Goal: Transaction & Acquisition: Purchase product/service

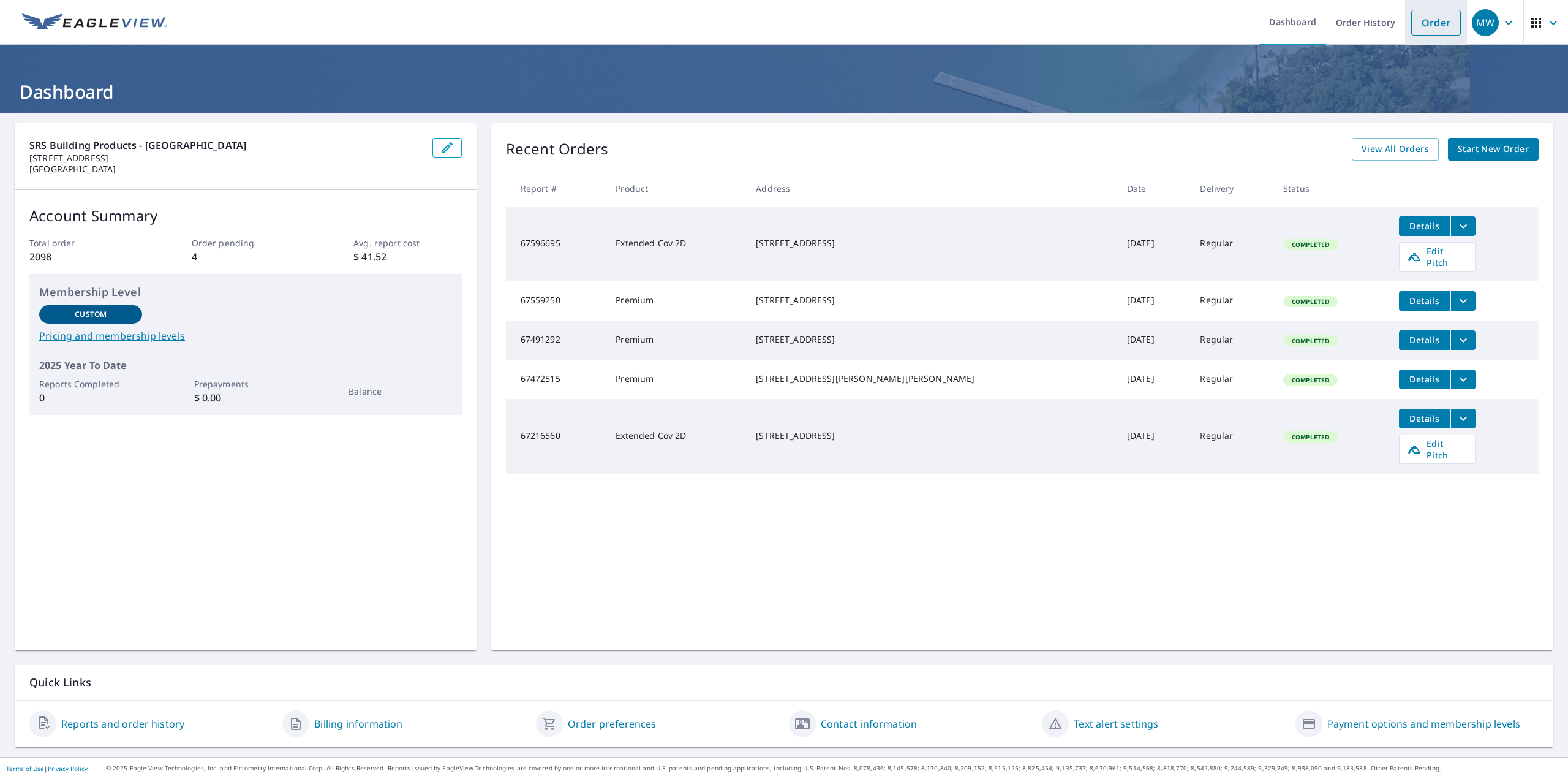
click at [1440, 22] on link "Order" at bounding box center [1436, 22] width 49 height 26
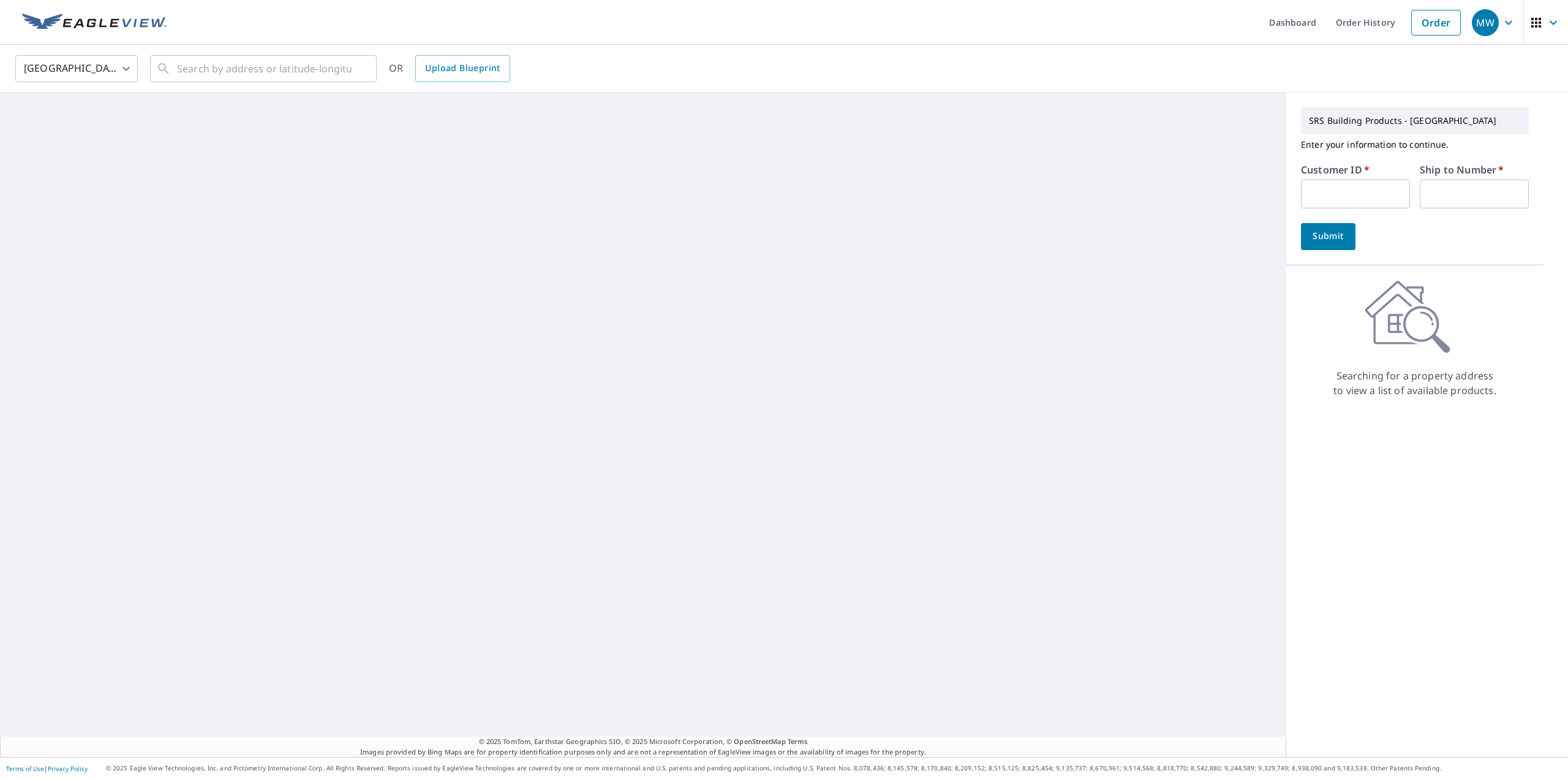
click at [1366, 188] on input "text" at bounding box center [1356, 194] width 109 height 29
type input "CASH"
type input "1"
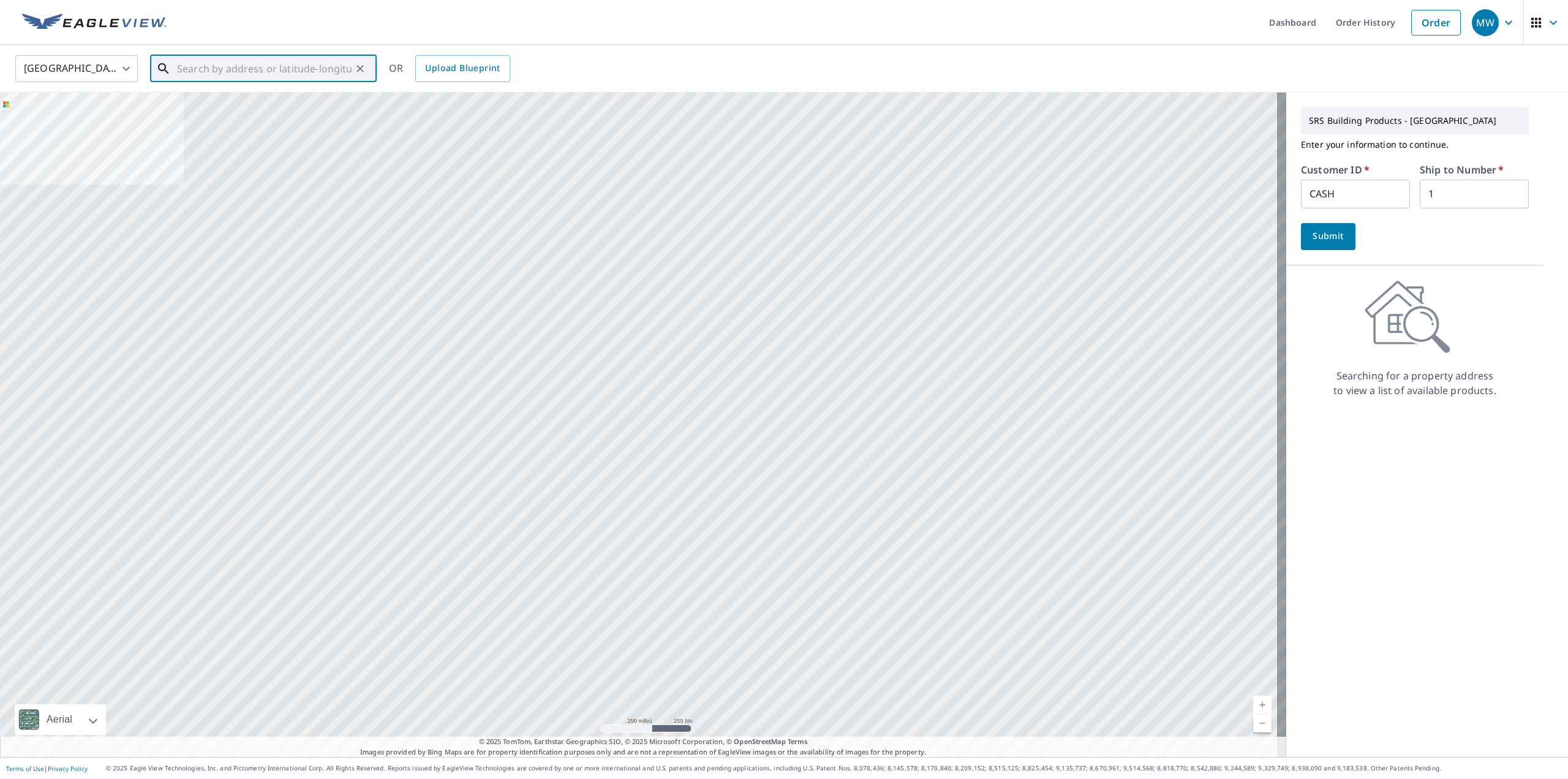
click at [313, 71] on input "text" at bounding box center [264, 68] width 175 height 34
click at [268, 102] on span "[STREET_ADDRESS]" at bounding box center [271, 104] width 193 height 15
type input "[STREET_ADDRESS]"
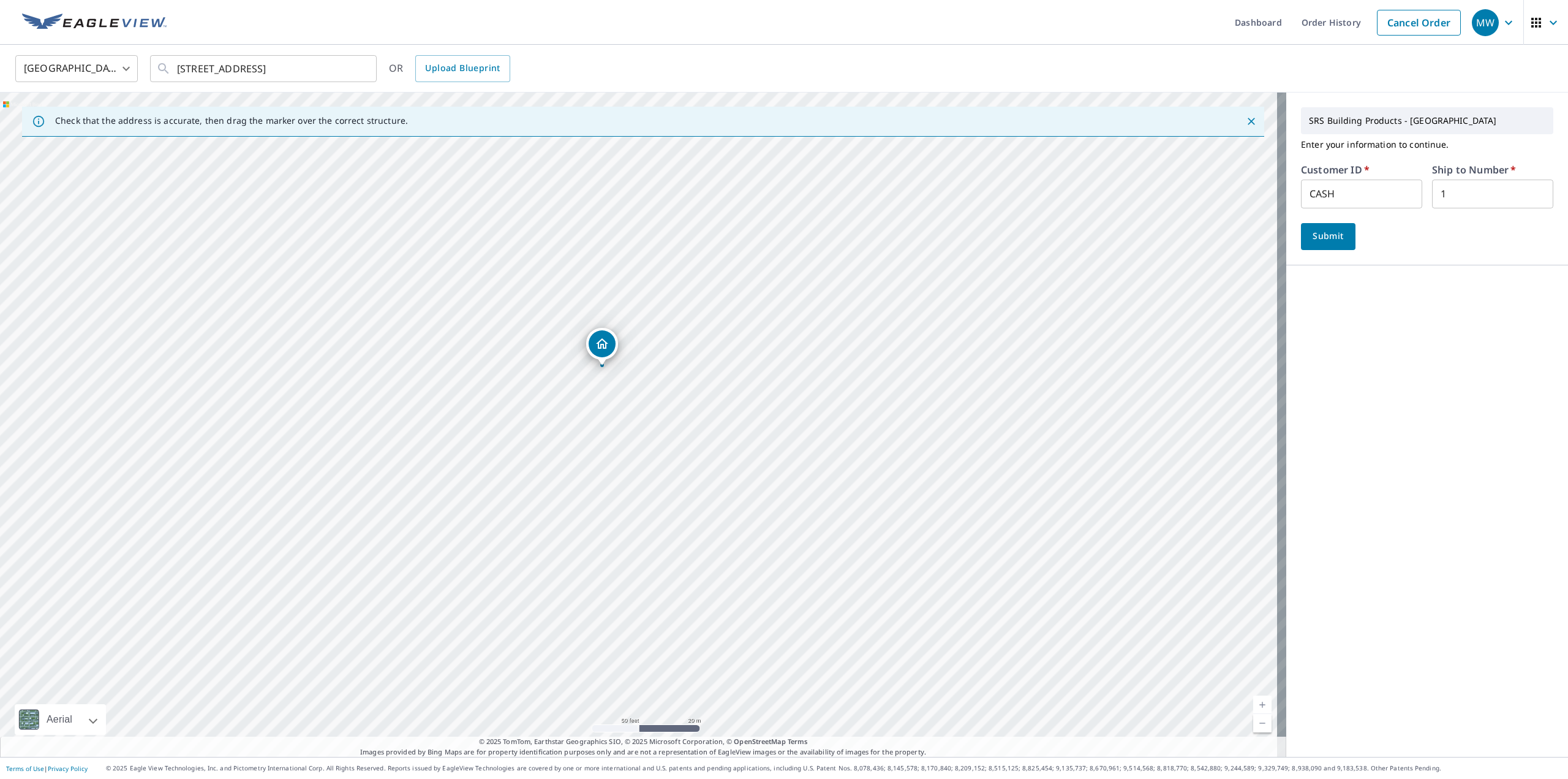
click at [1320, 235] on span "Submit" at bounding box center [1329, 236] width 35 height 15
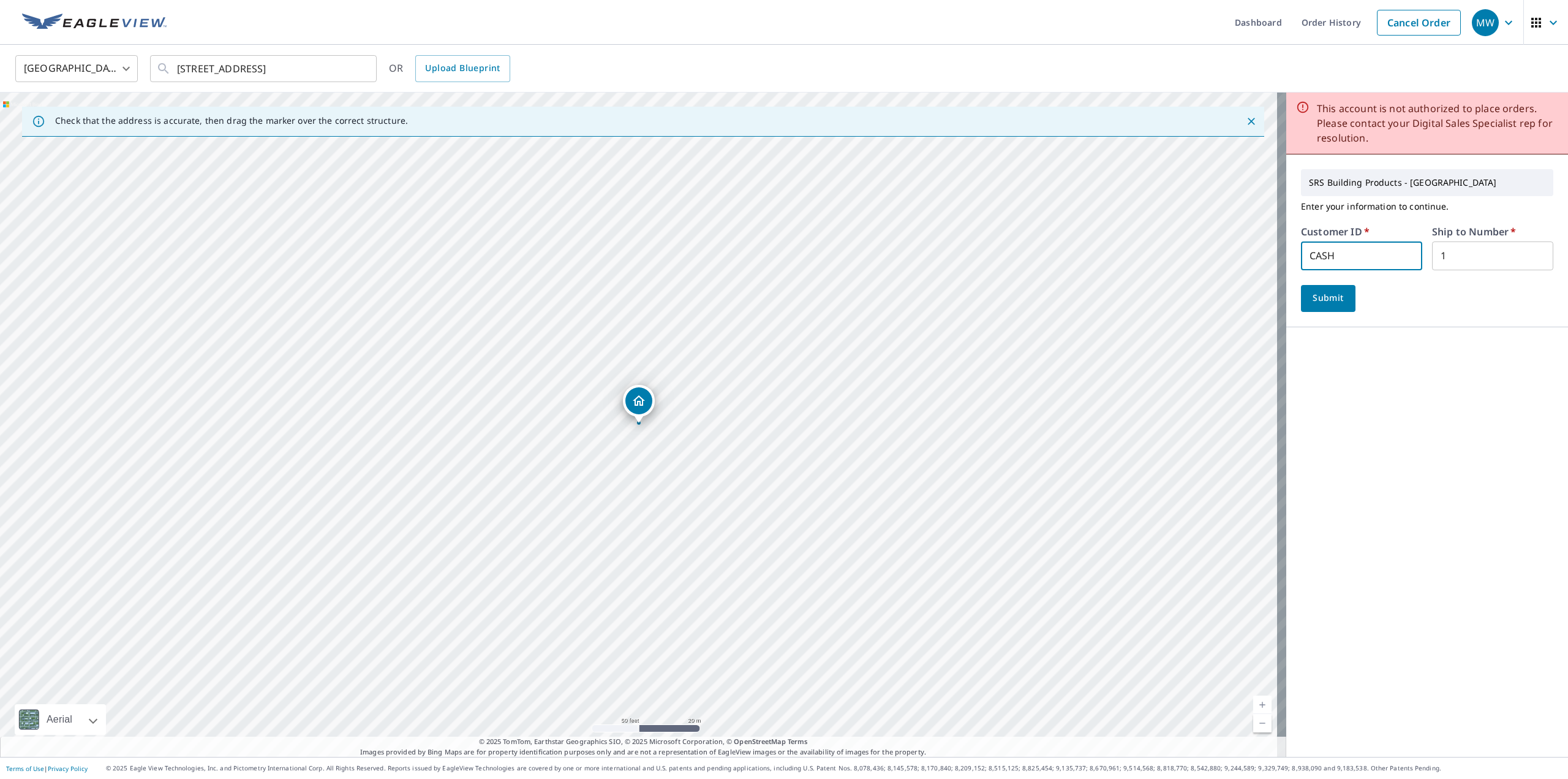
click at [1329, 256] on input "CASH" at bounding box center [1361, 256] width 121 height 29
drag, startPoint x: 1329, startPoint y: 256, endPoint x: 1277, endPoint y: 256, distance: 52.0
click at [1286, 256] on div "SRS Building Products - Spokane Enter your information to continue. Customer ID…" at bounding box center [1427, 241] width 282 height 173
type input "ham309"
click at [1323, 302] on span "Submit" at bounding box center [1329, 298] width 35 height 15
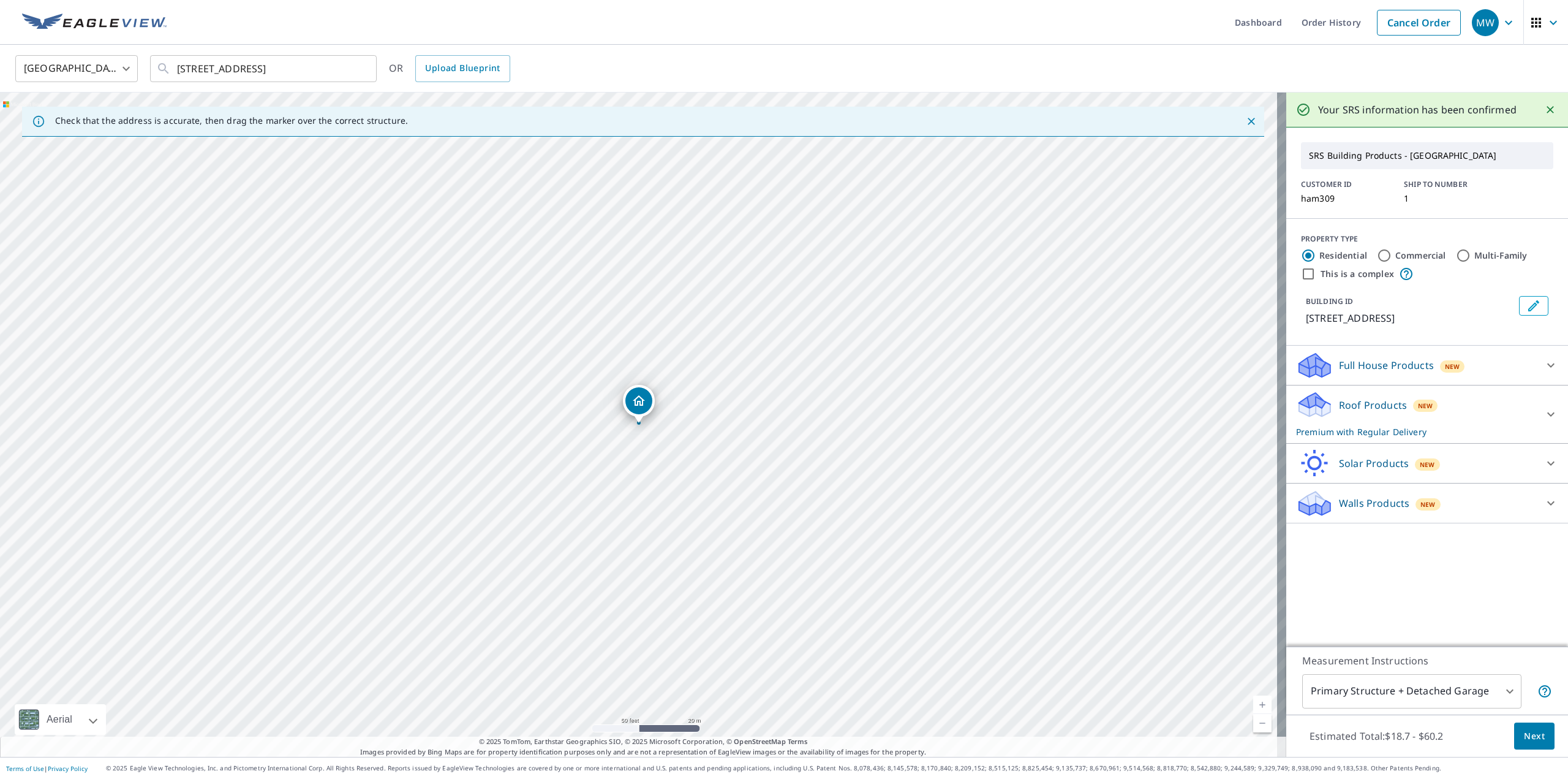
click at [1533, 739] on span "Next" at bounding box center [1535, 737] width 21 height 15
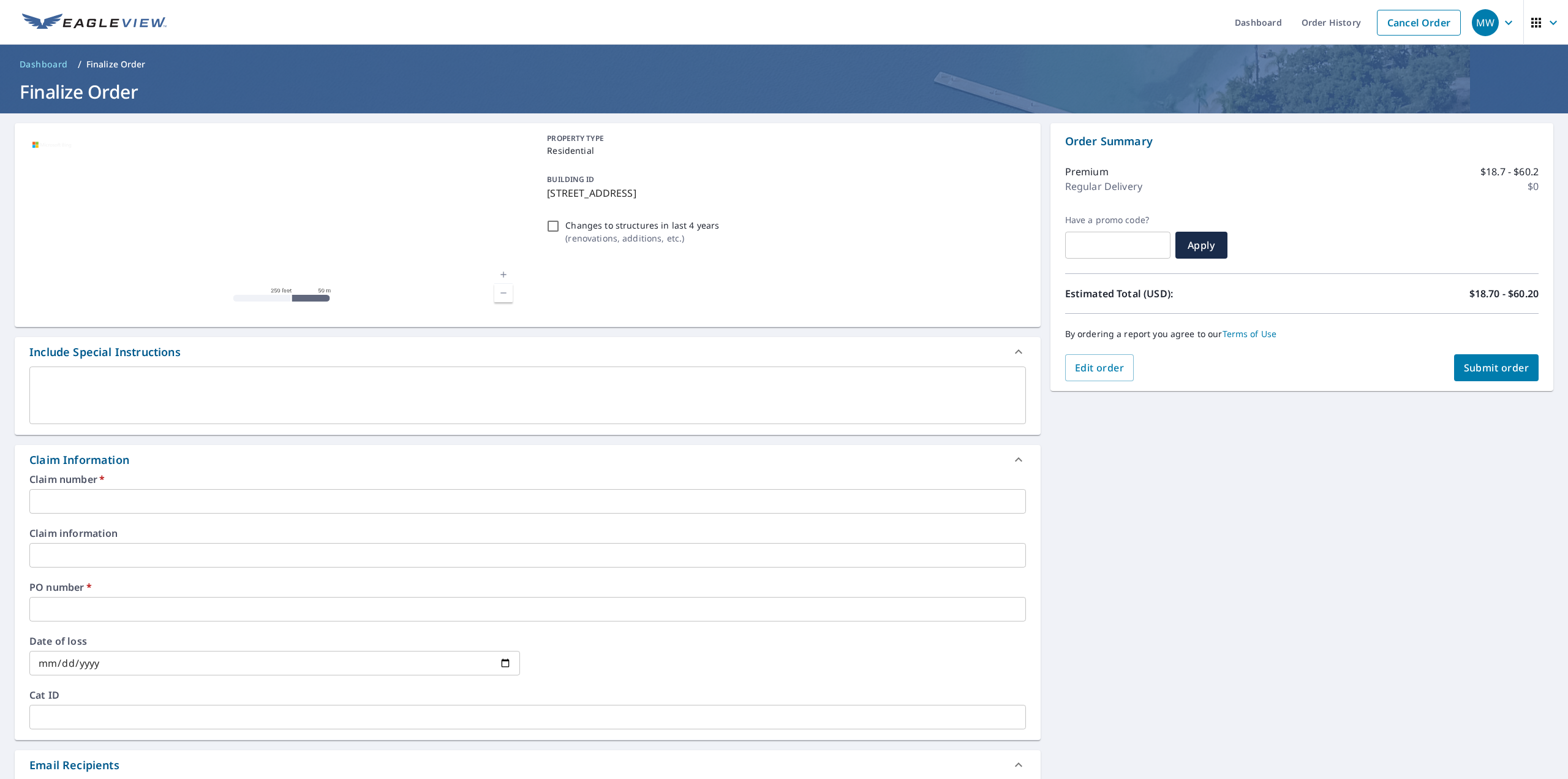
click at [87, 498] on input "text" at bounding box center [528, 502] width 997 height 24
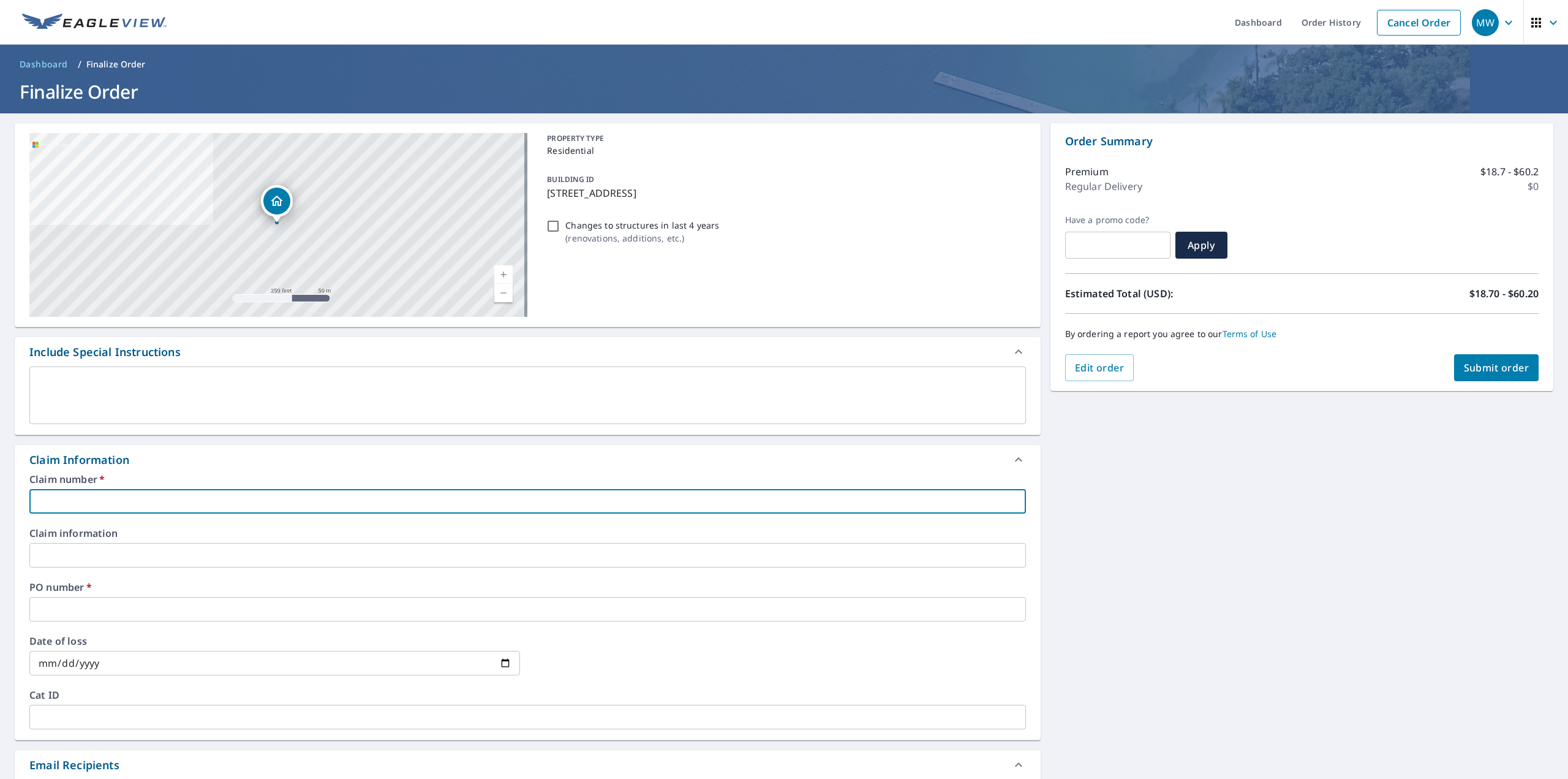
type input "h"
checkbox input "true"
type input "ha"
checkbox input "true"
type input "h"
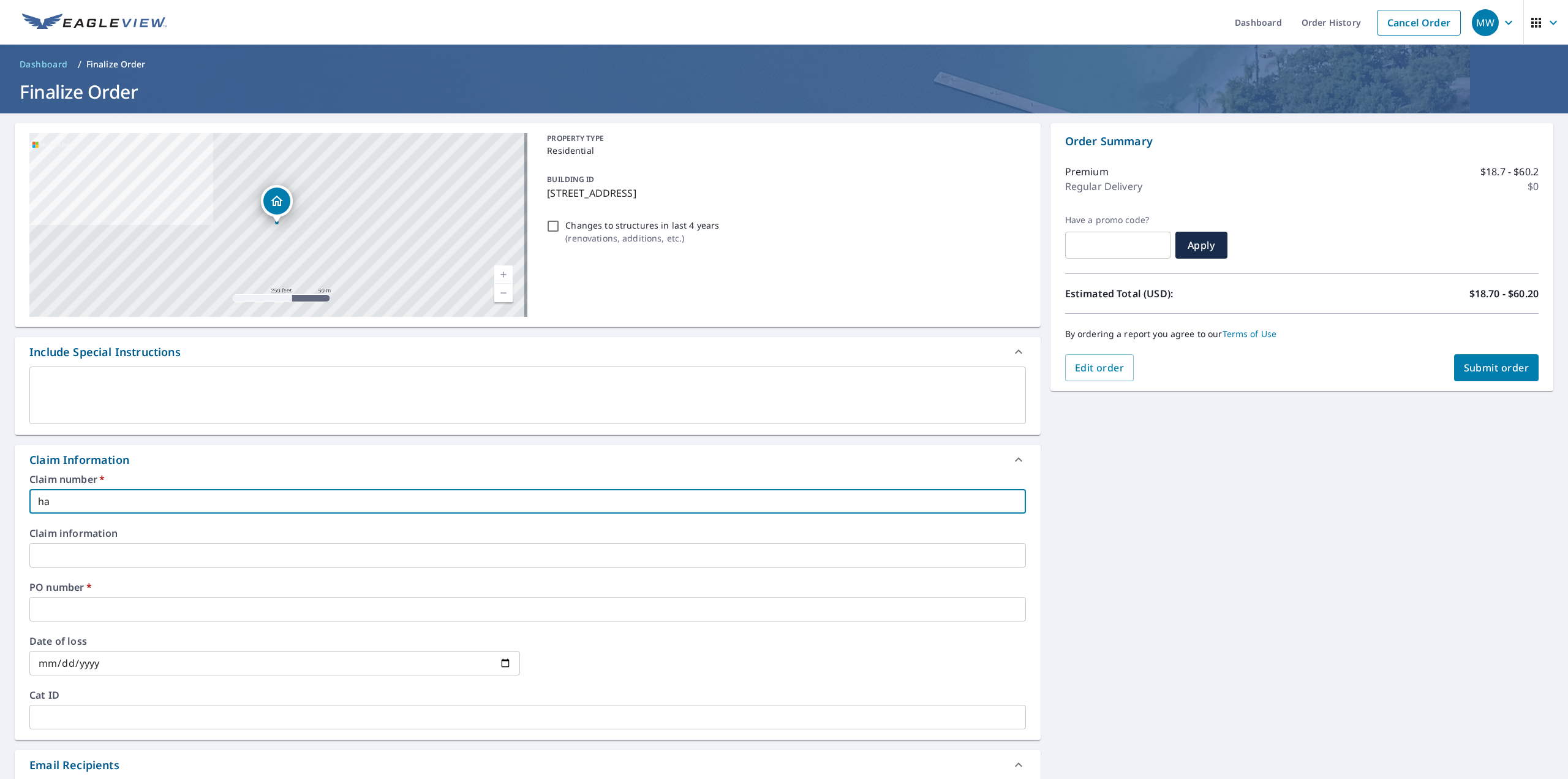
checkbox input "true"
type input "H"
checkbox input "true"
type input "HA"
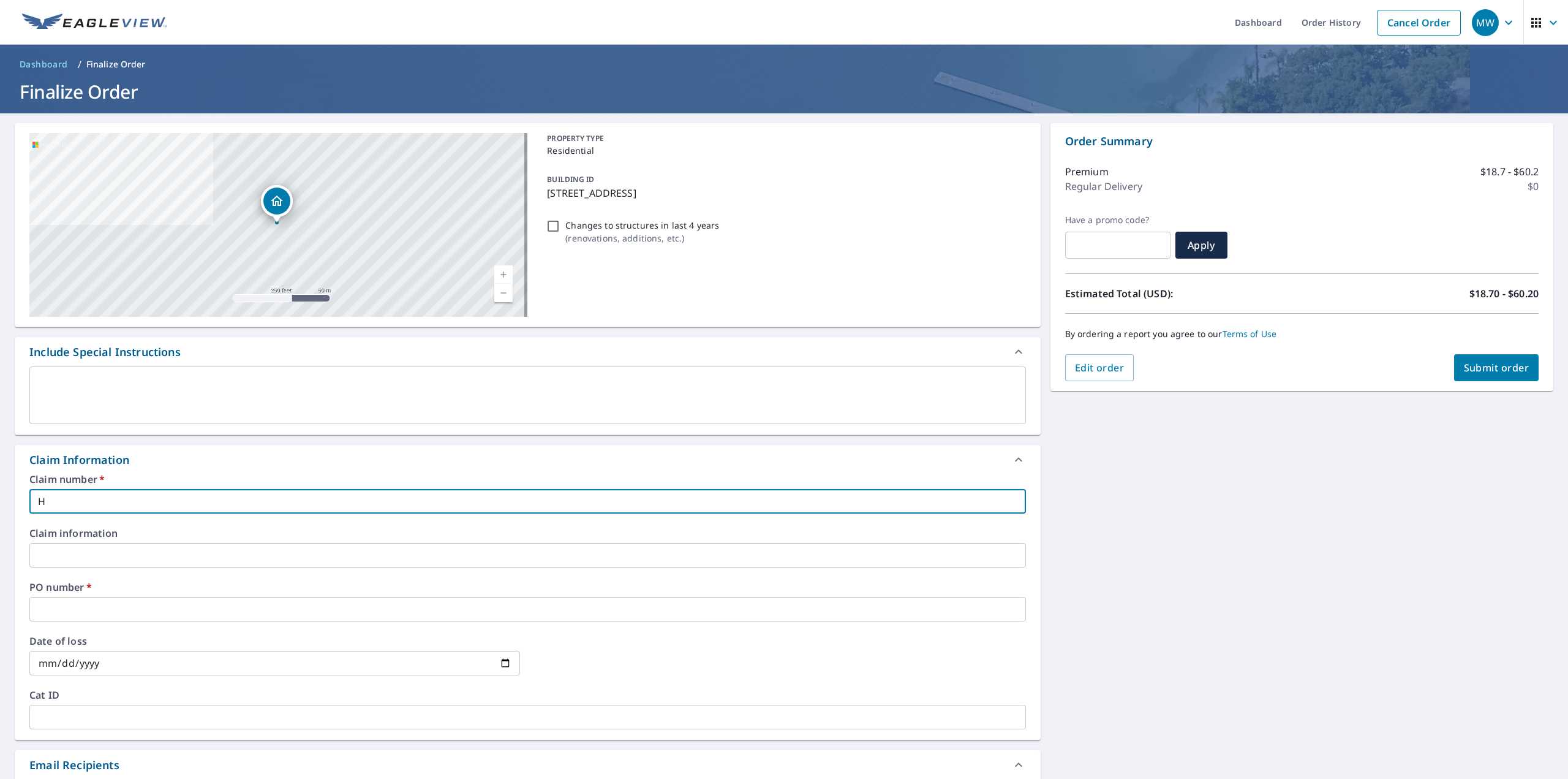
checkbox input "true"
type input "HAM"
checkbox input "true"
type input "HAM3"
checkbox input "true"
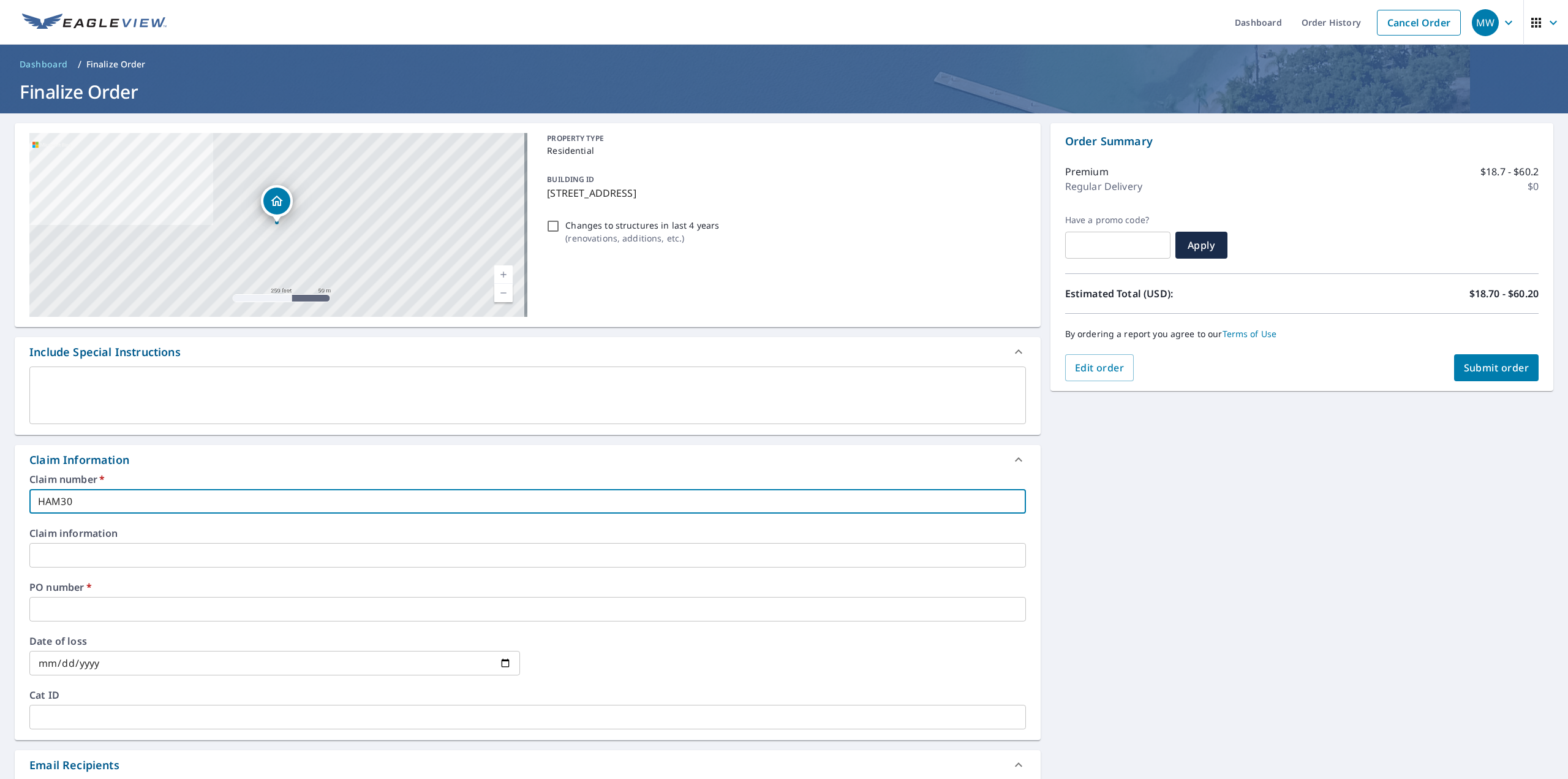
type input "HAM309"
checkbox input "true"
type input "HAM309"
checkbox input "true"
type input "HAM309 -"
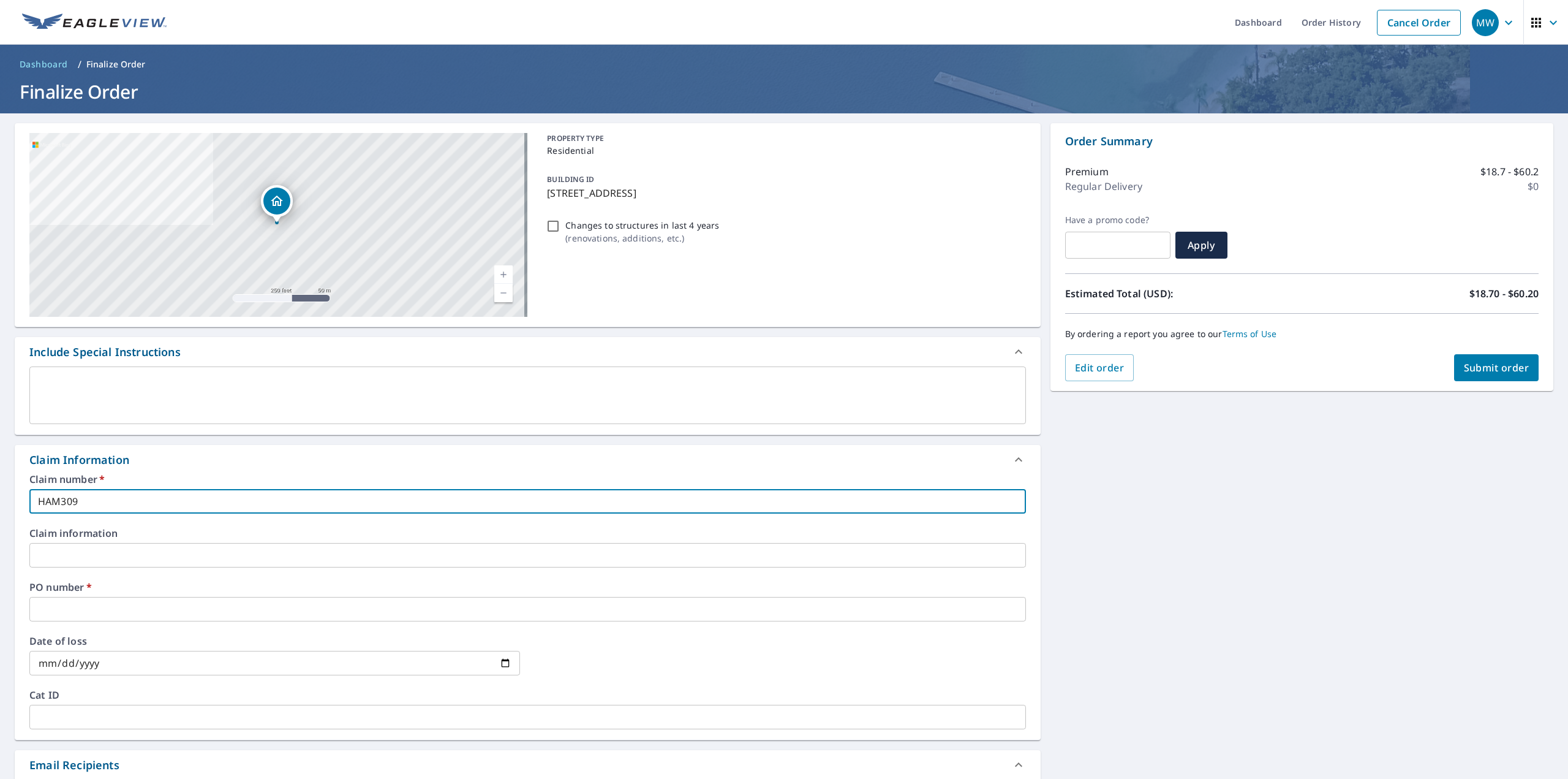
checkbox input "true"
type input "HAM309 -"
checkbox input "true"
type input "HAM309 - J"
checkbox input "true"
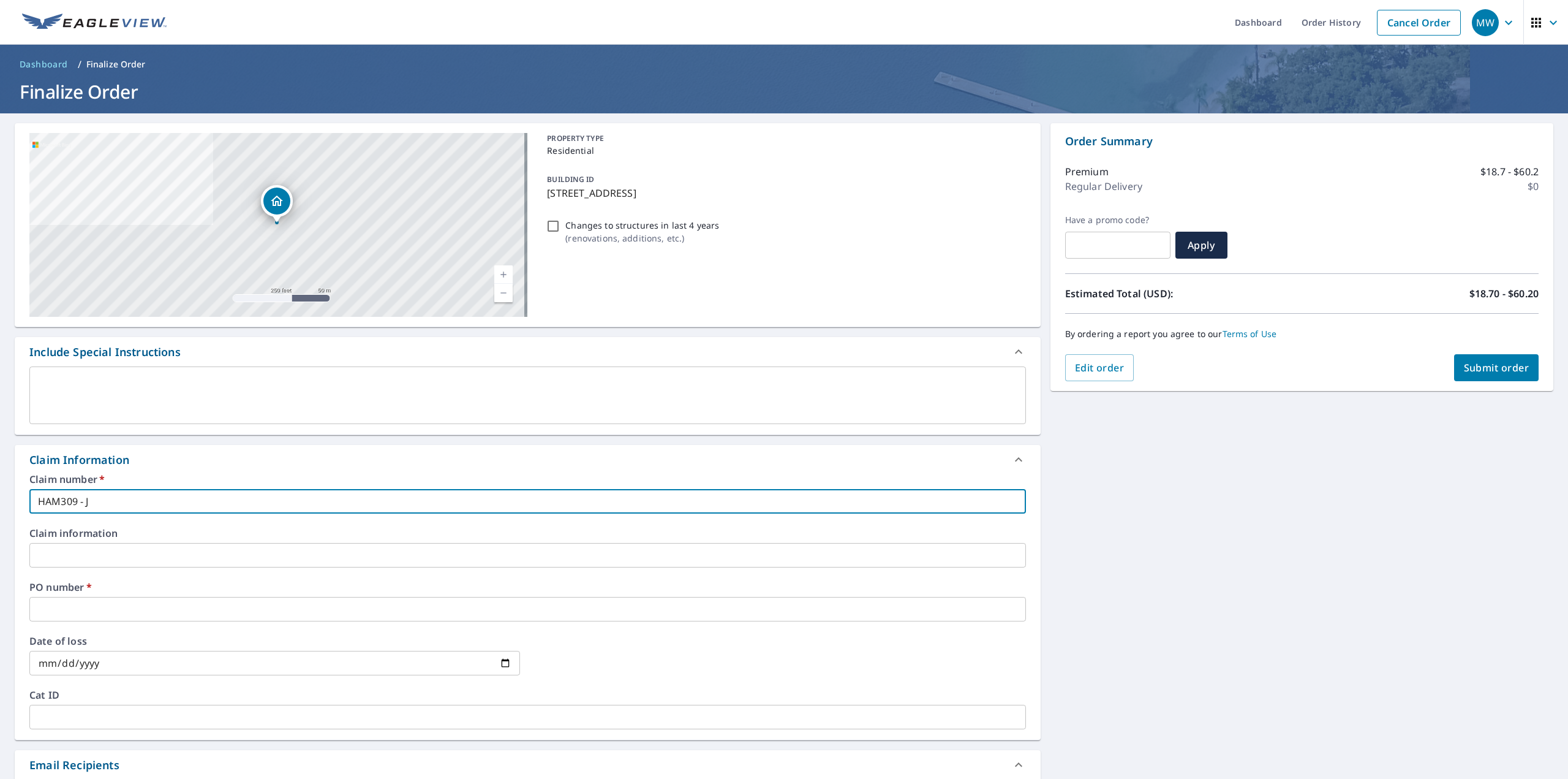
type input "HAM309 - [PERSON_NAME]"
checkbox input "true"
type input "HAM309 - JOH"
checkbox input "true"
type input "HAM309 - [PERSON_NAME]"
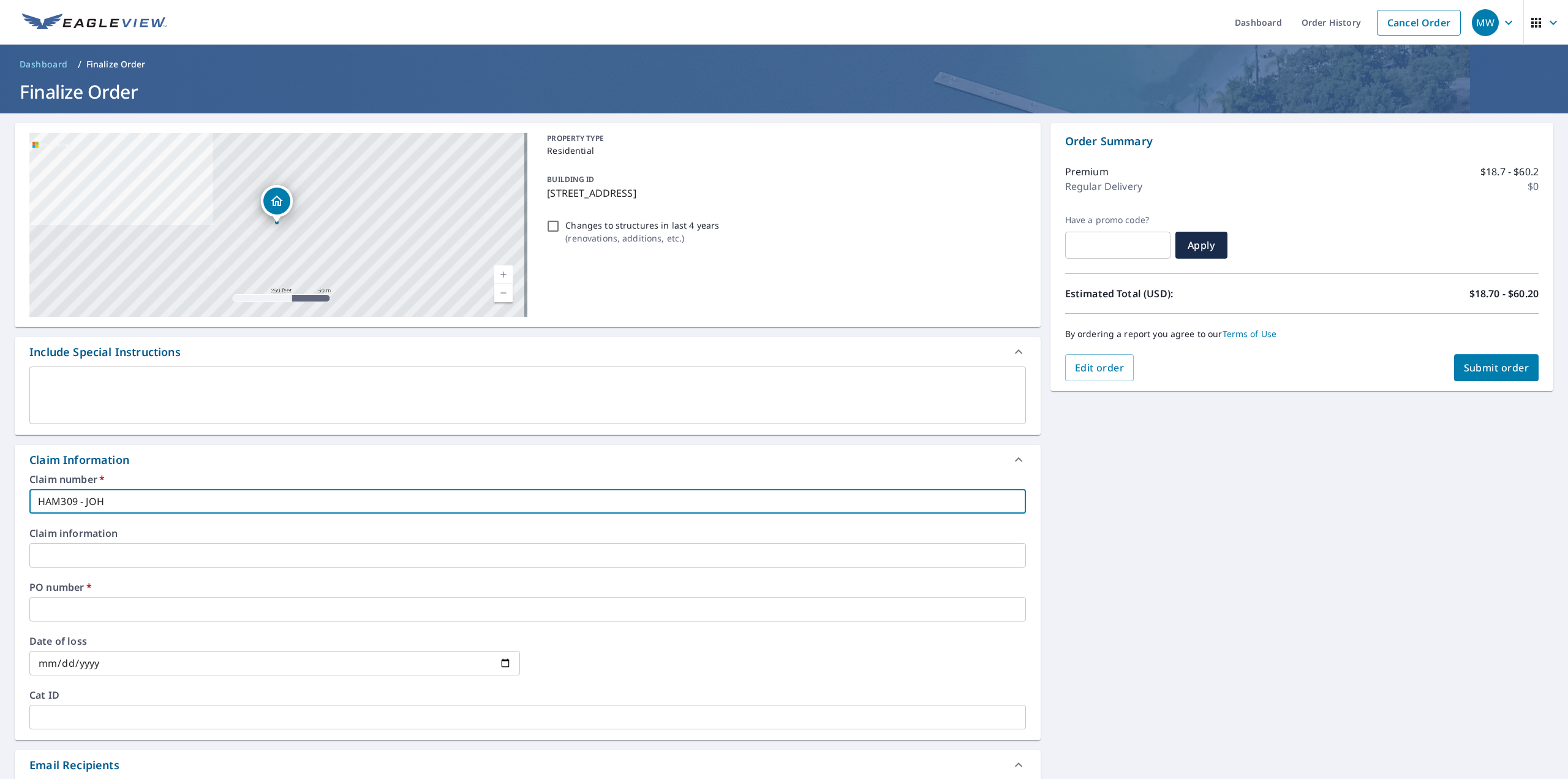
checkbox input "true"
type input "HAM309 - [PERSON_NAME]"
checkbox input "true"
type input "HAM309 - JOHNSO"
checkbox input "true"
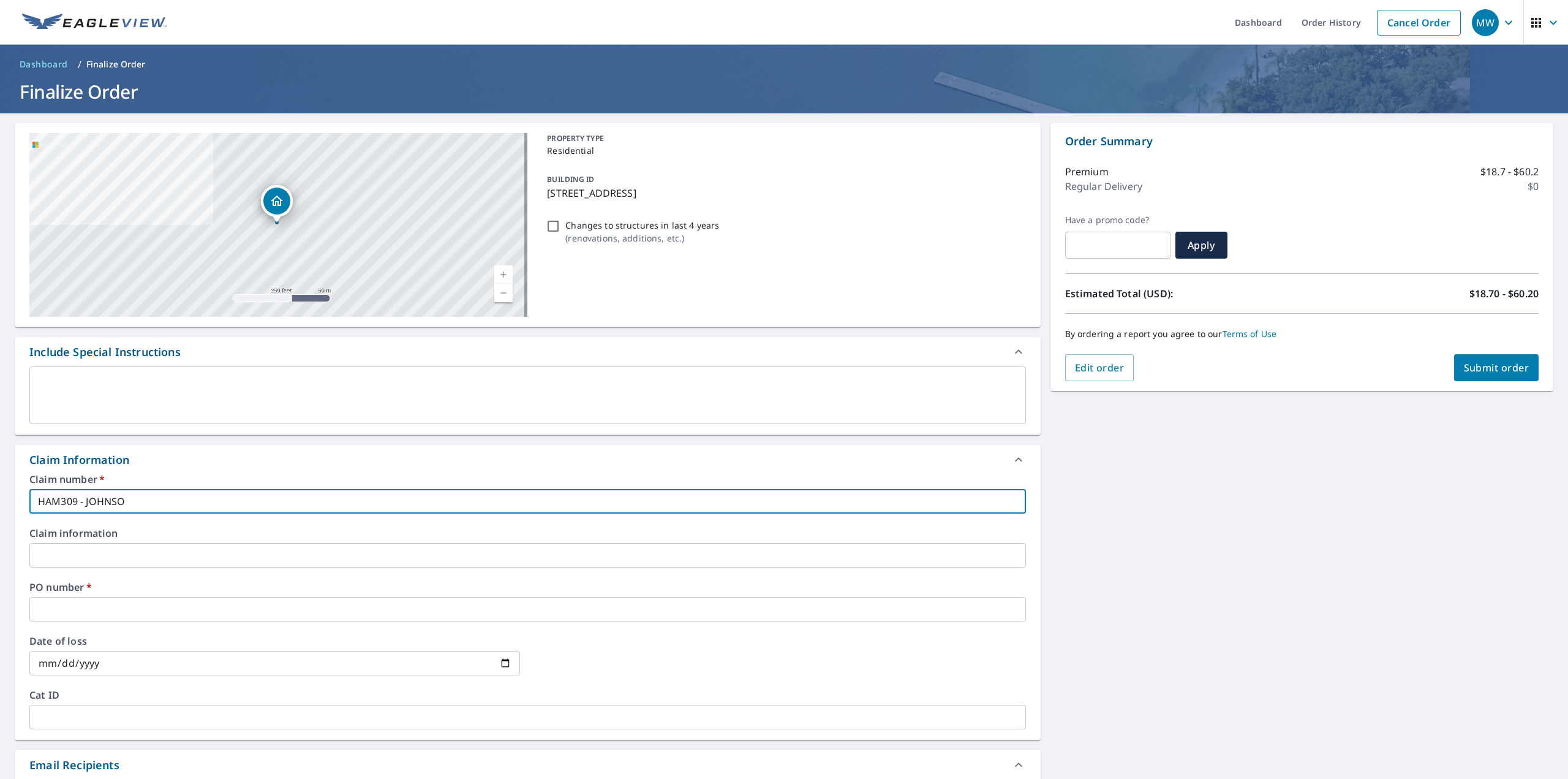
type input "HAM309 - [PERSON_NAME]"
checkbox input "true"
type input "HAM309 - [PERSON_NAME]"
checkbox input "true"
type input "HAM309 - [PERSON_NAME]"
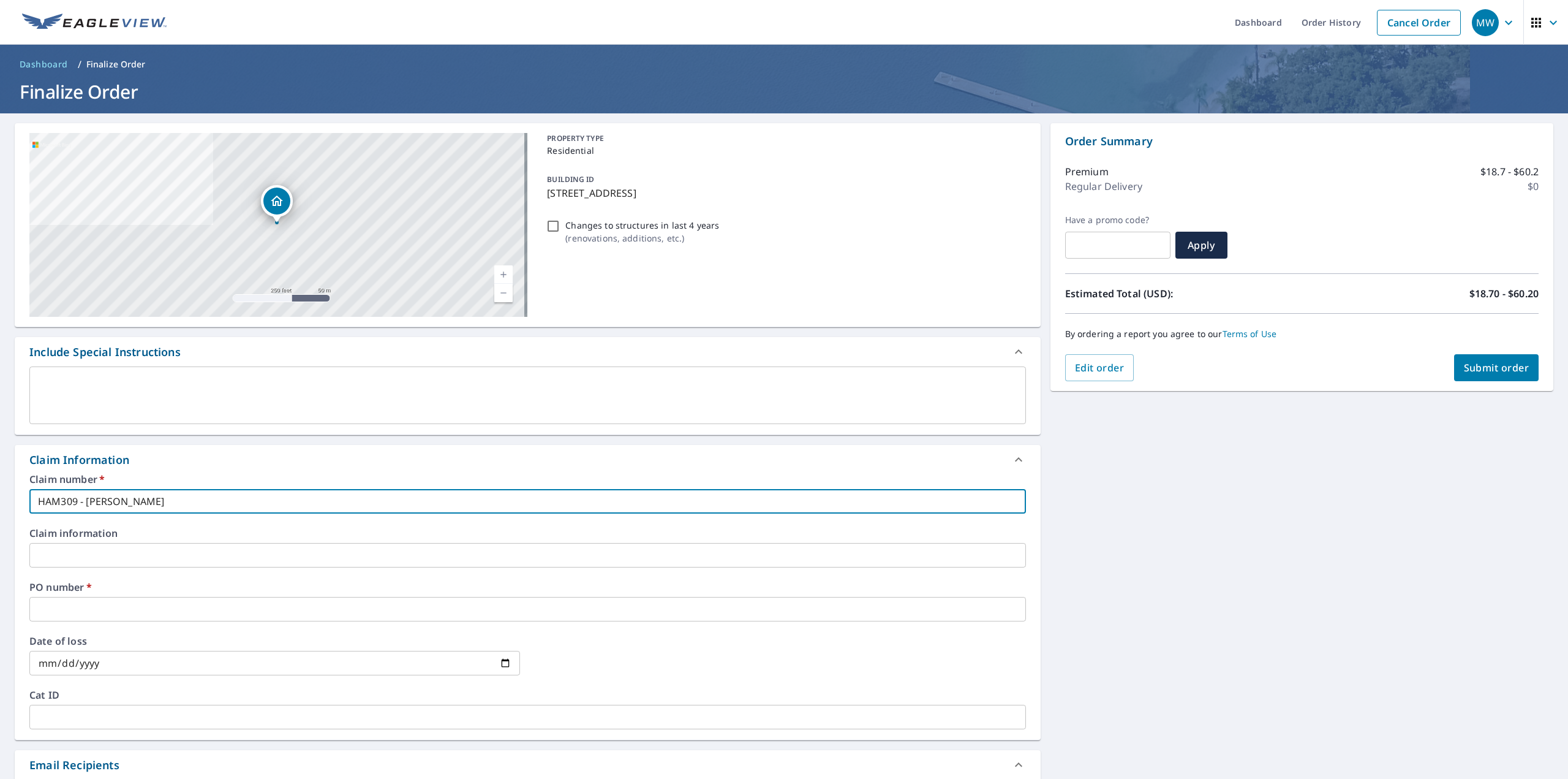
checkbox input "true"
type input "HAM309 - [PERSON_NAME]"
checkbox input "true"
type input "HAM309 - [PERSON_NAME] HOW"
checkbox input "true"
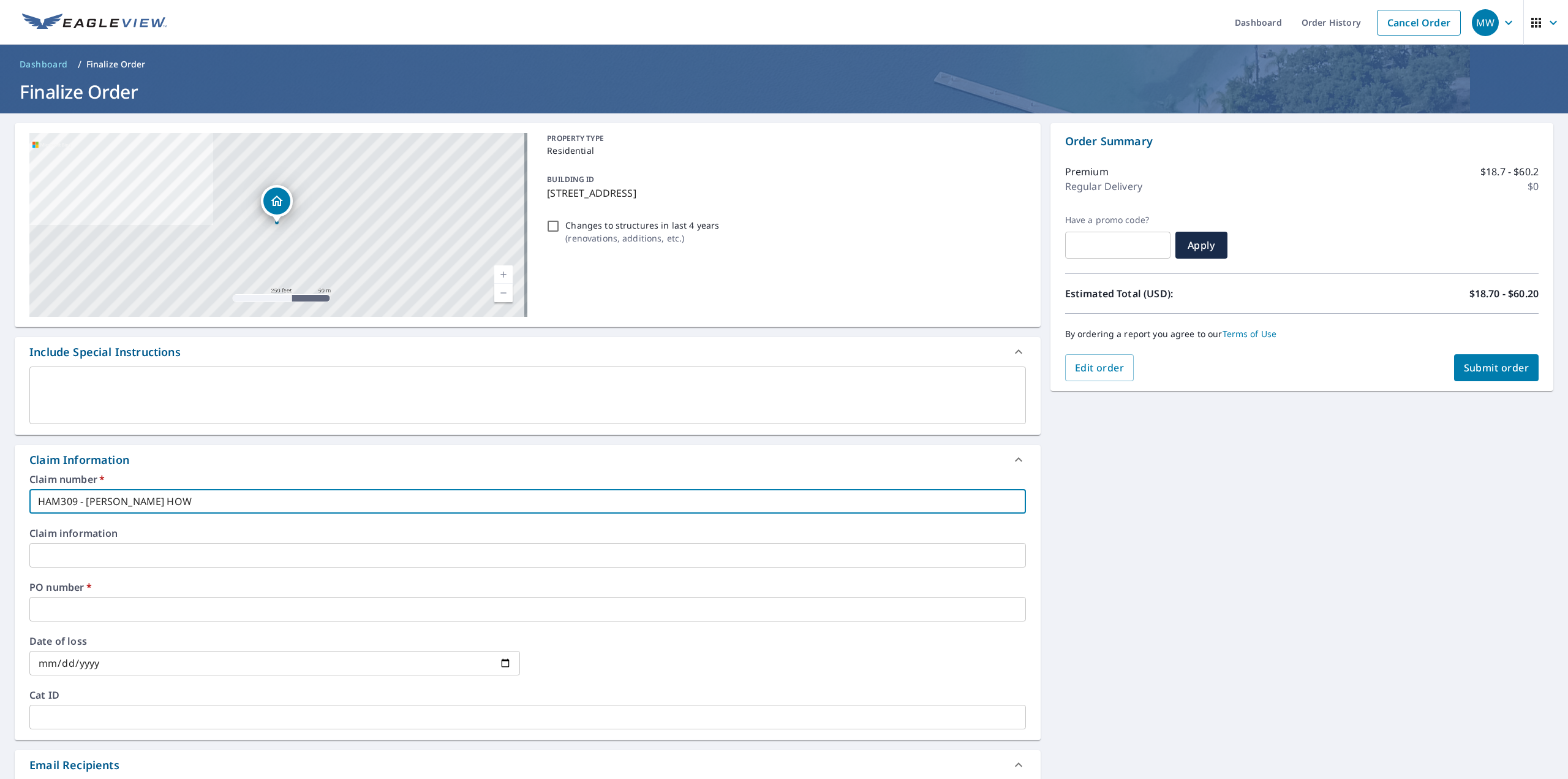
type input "HAM309 - [PERSON_NAME] HOWA"
checkbox input "true"
type input "HAM309 - [PERSON_NAME]"
checkbox input "true"
type input "HAM309 - [PERSON_NAME]"
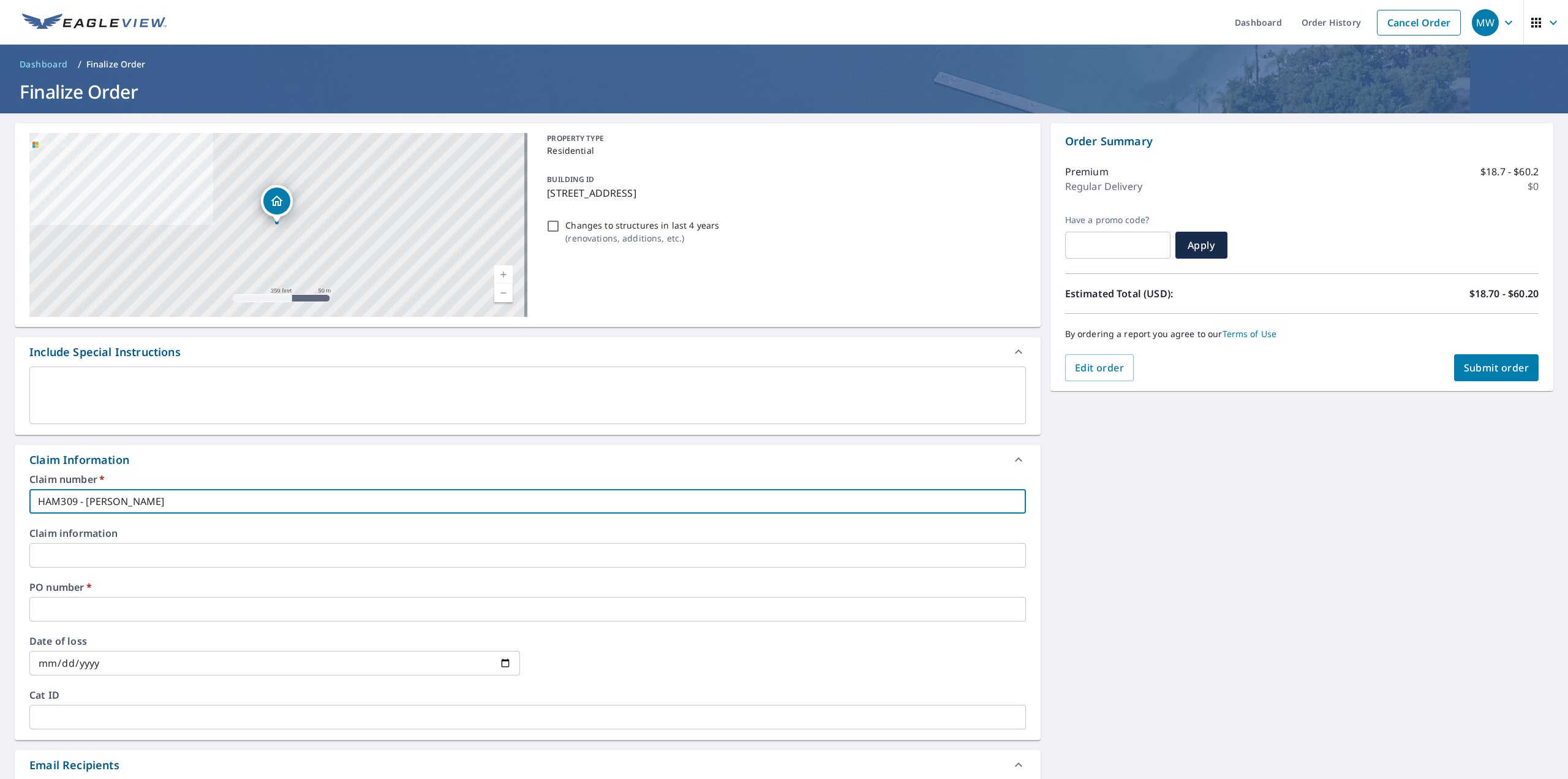
checkbox input "true"
type input "HAM309 - [PERSON_NAME]"
checkbox input "true"
type input "HAM309 - [PERSON_NAME] -"
checkbox input "true"
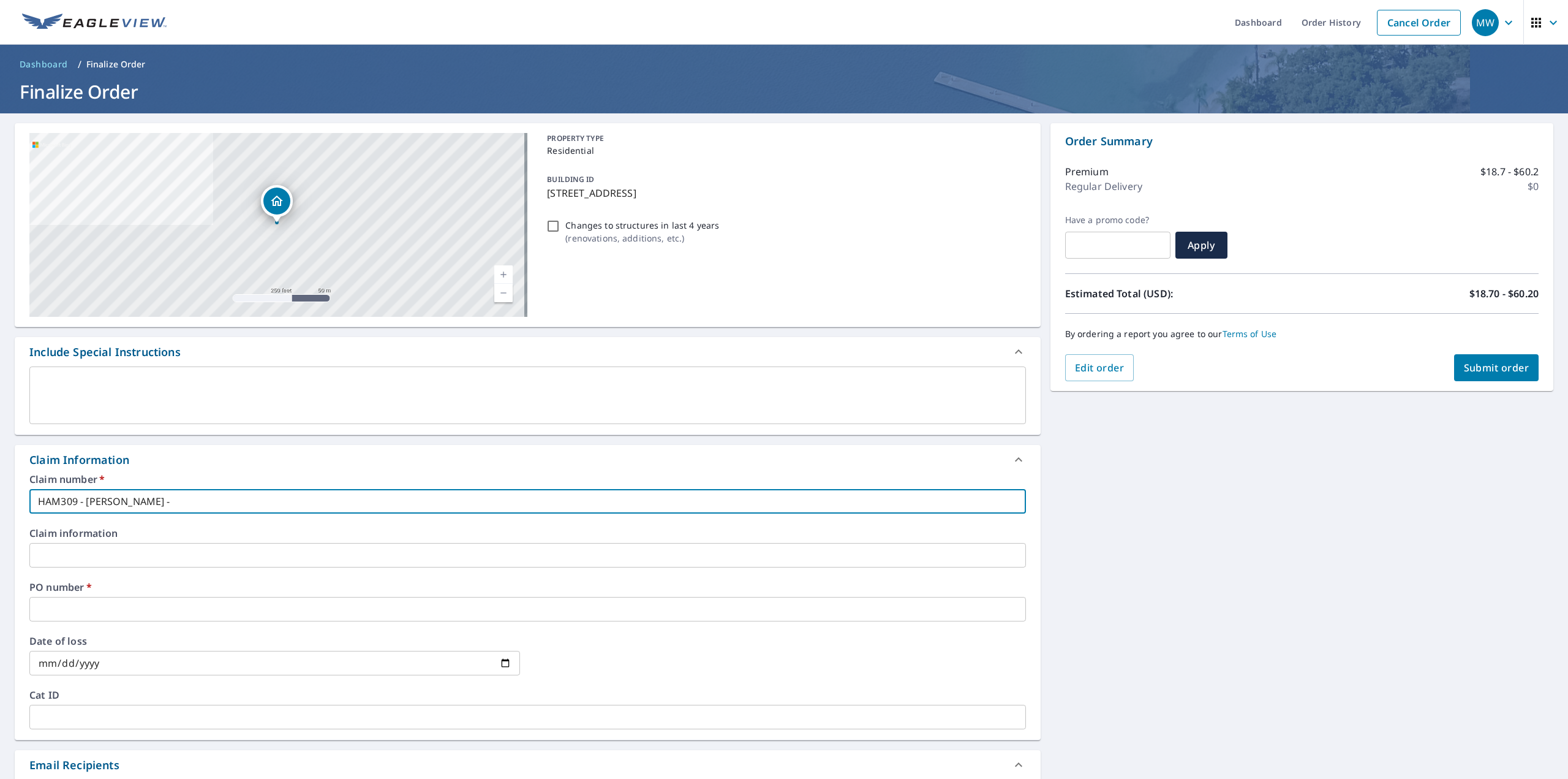
type input "HAM309 - [PERSON_NAME] -"
checkbox input "true"
type input "HAM309 - [PERSON_NAME] - 4"
checkbox input "true"
type input "HAM309 - [PERSON_NAME] - 42"
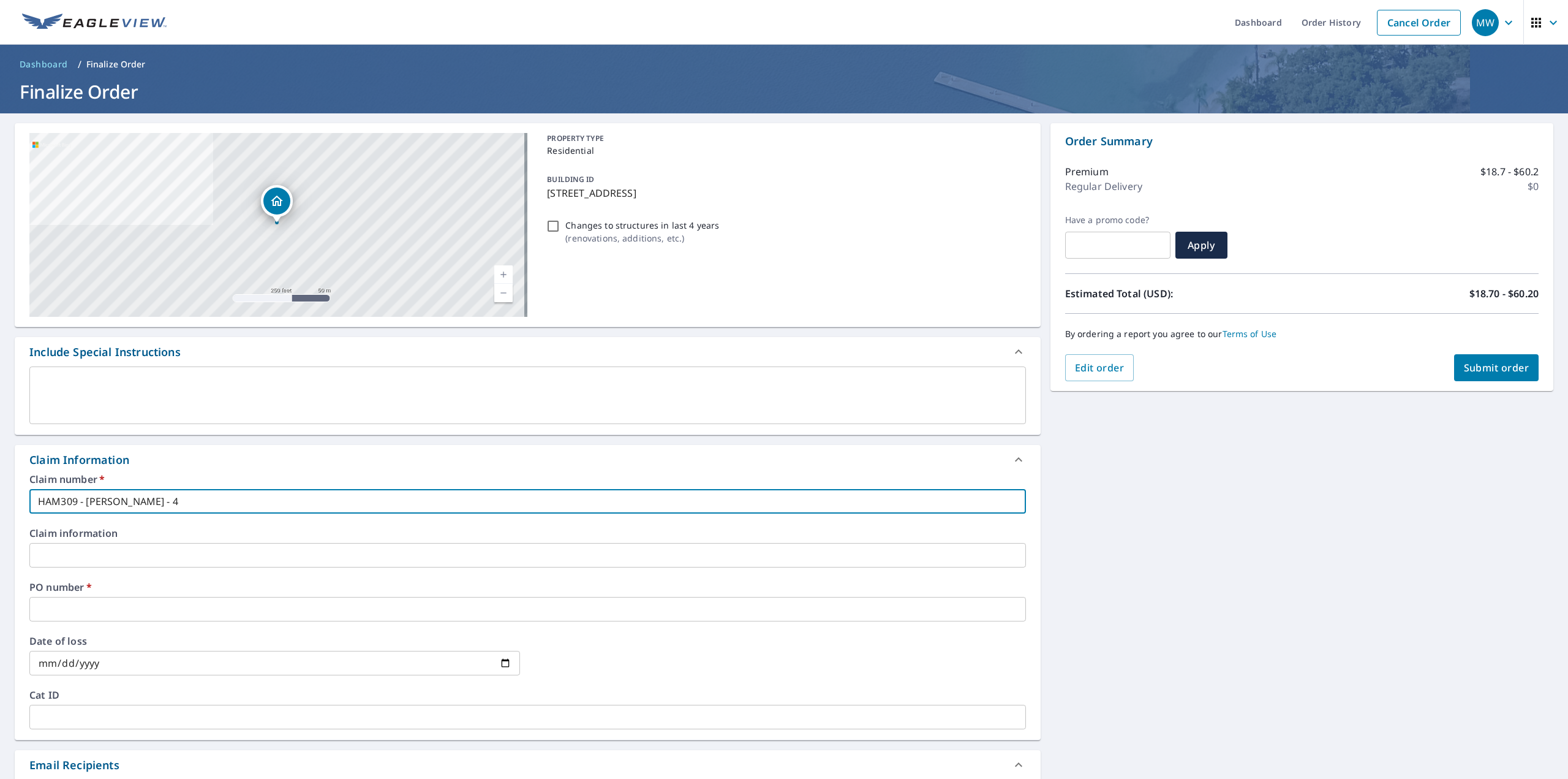
checkbox input "true"
type input "HAM309 - [PERSON_NAME] - 421"
checkbox input "true"
type input "HAM309 - [PERSON_NAME] - 4218"
checkbox input "true"
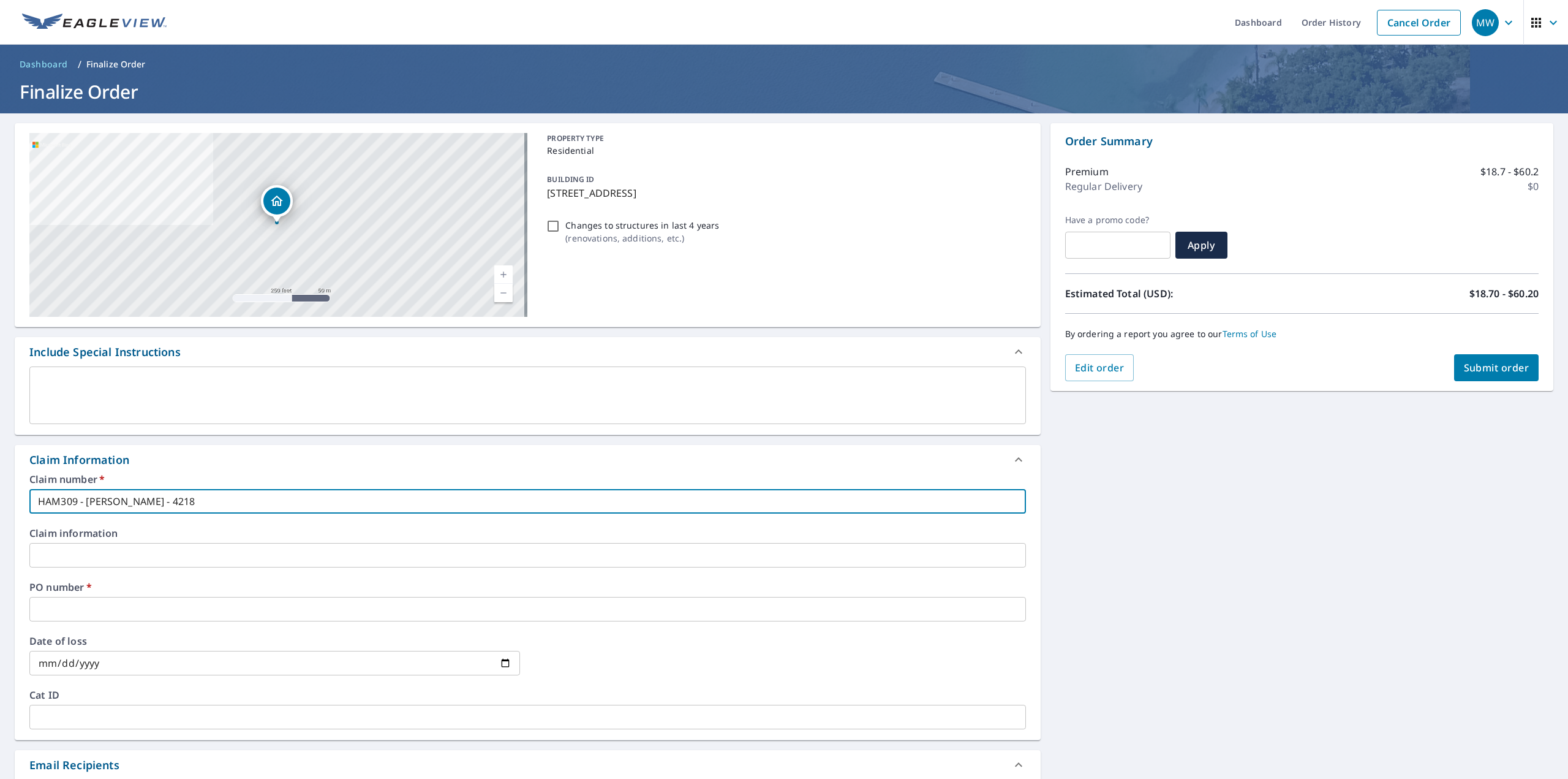
type input "HAM309 - [PERSON_NAME] - 4218"
checkbox input "true"
type input "HAM309 - [PERSON_NAME] - 4218 N"
checkbox input "true"
type input "HAM309 - [PERSON_NAME] - 4218 N"
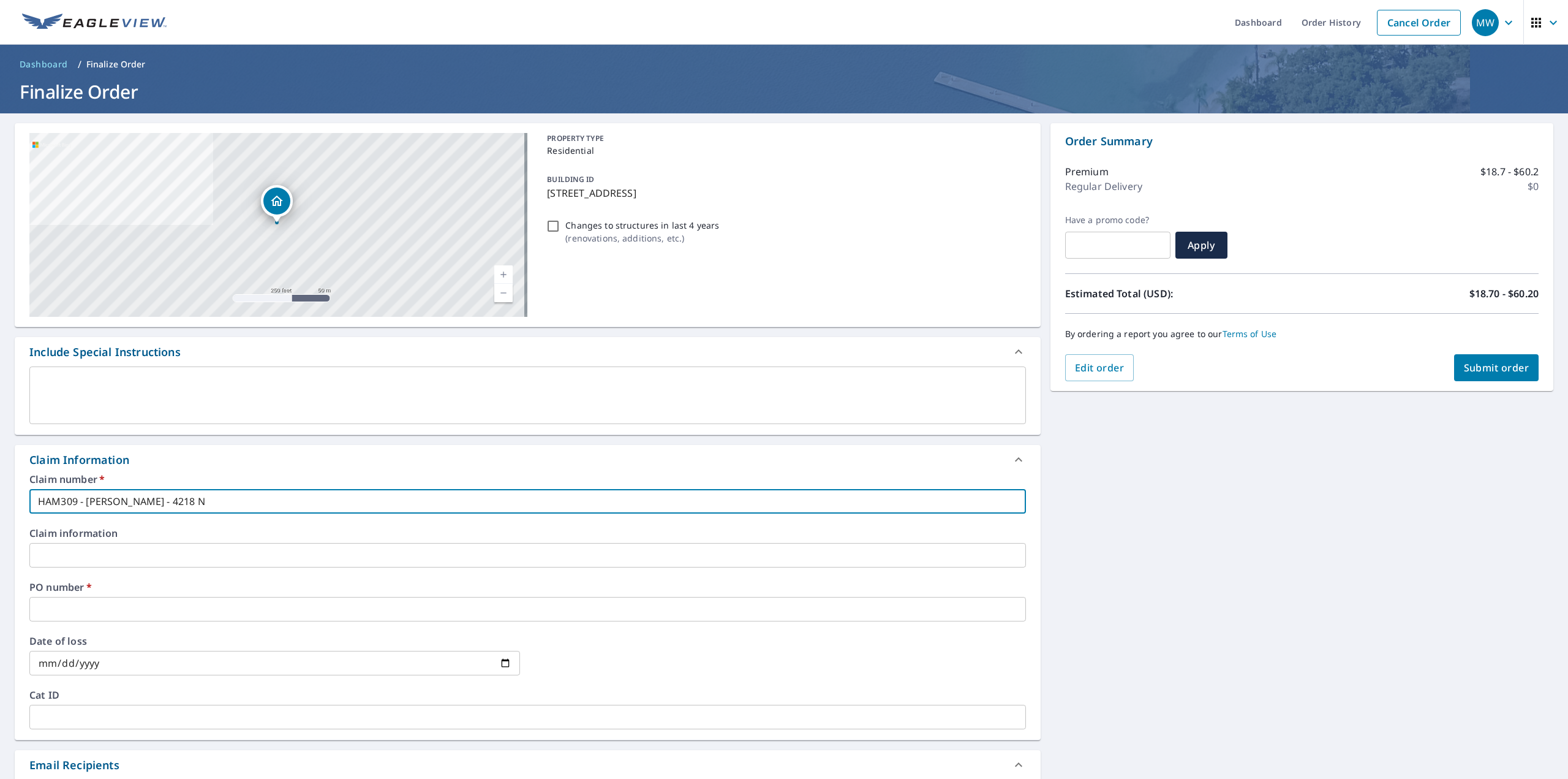
checkbox input "true"
type input "HAM309 - [PERSON_NAME] - 4218 N A"
checkbox input "true"
type input "HAM309 - [PERSON_NAME] - 4218 N AD"
checkbox input "true"
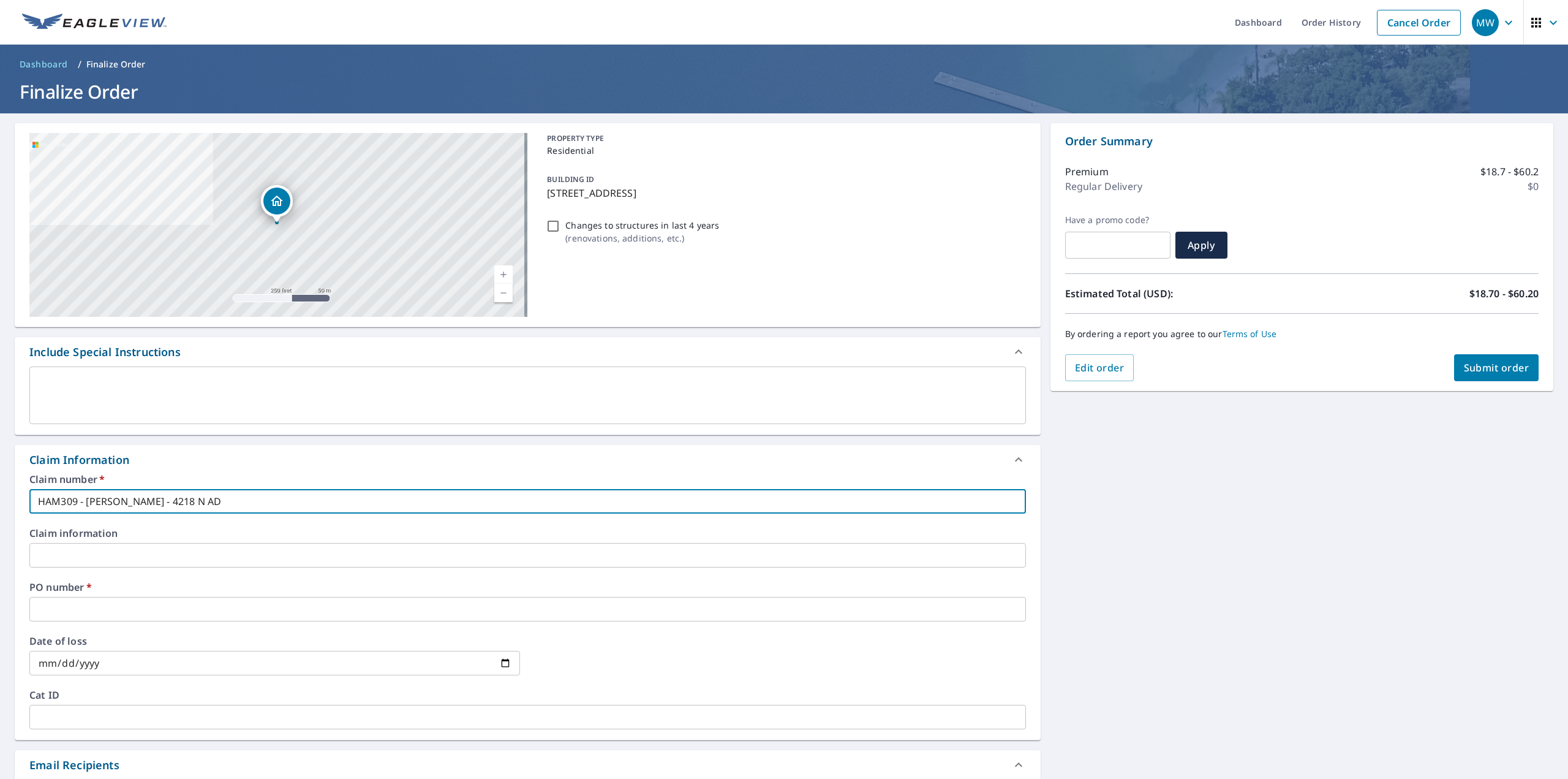
type input "HAM309 - [PERSON_NAME] - 4218 N ADD"
checkbox input "true"
type input "HAM309 - [PERSON_NAME] - 4218 N ADDI"
checkbox input "true"
type input "HAM309 - [PERSON_NAME] - 4218 N ADDIS"
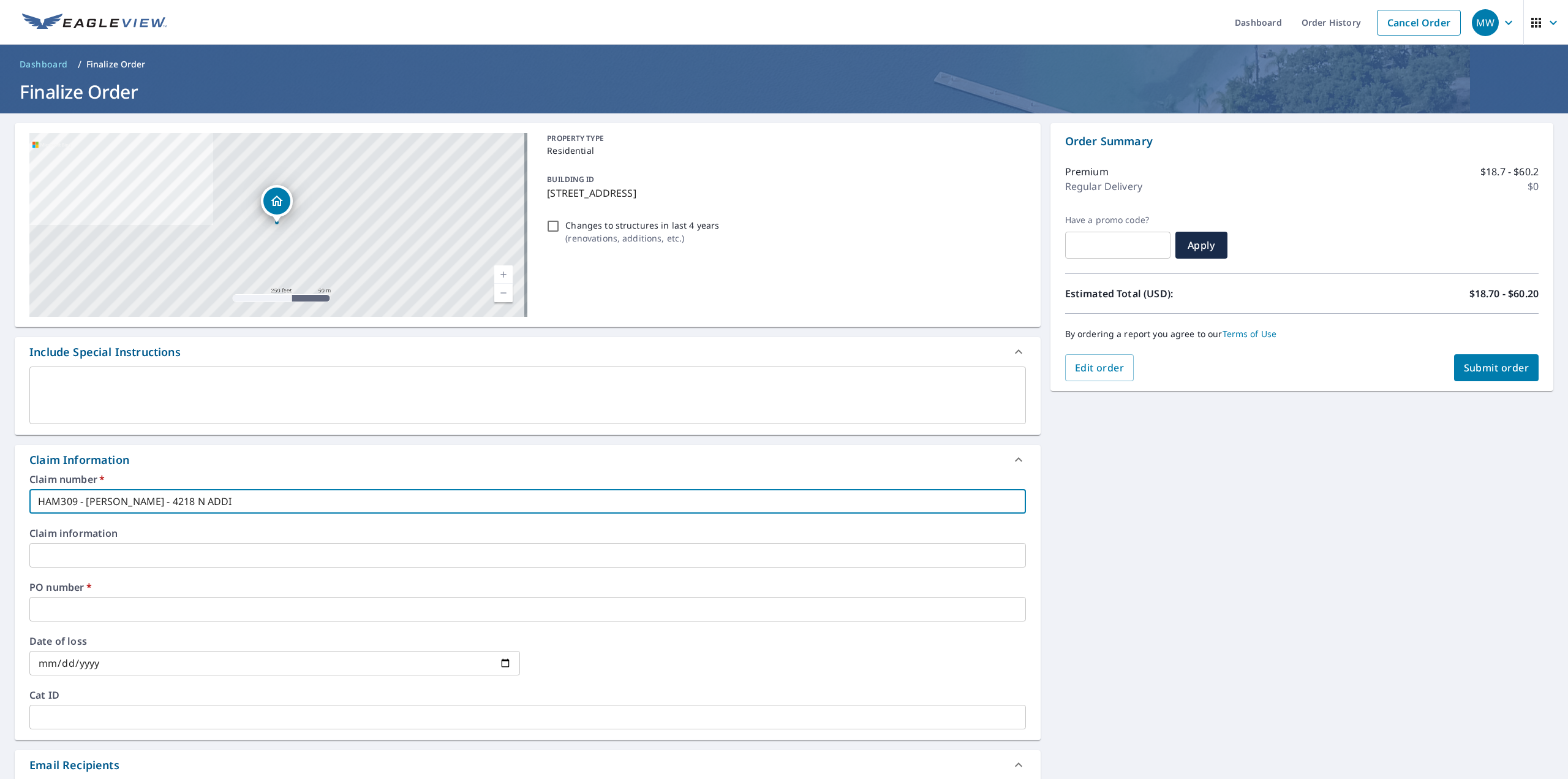
checkbox input "true"
type input "HAM309 - [PERSON_NAME] - 4218 N ADDISO"
checkbox input "true"
type input "HAM309 - [PERSON_NAME] - 4218 [PERSON_NAME]"
checkbox input "true"
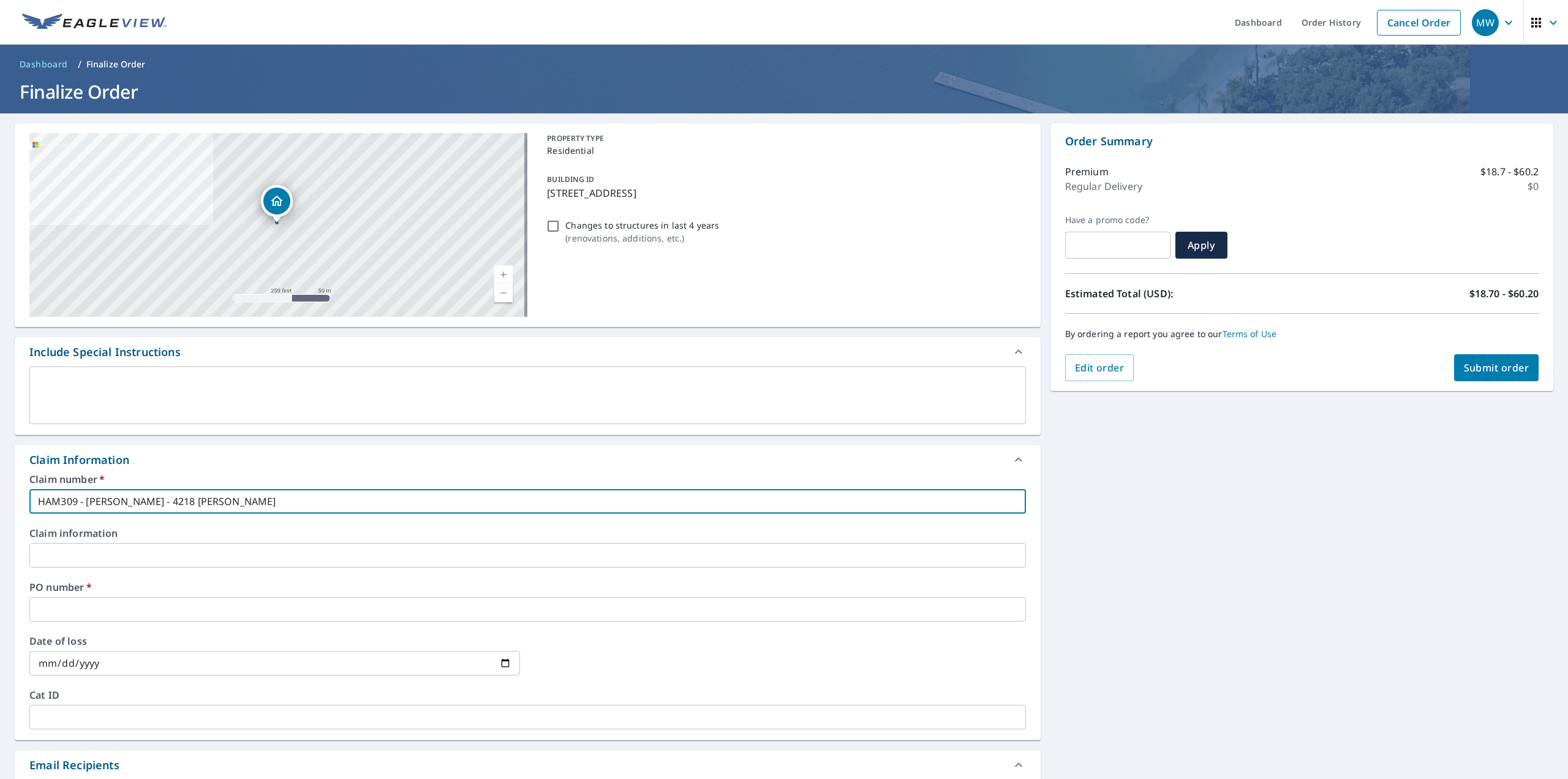
type input "HAM309 - [PERSON_NAME] - 4218 [PERSON_NAME]"
checkbox input "true"
type input "HAM309 - [PERSON_NAME] - 4218 N [PERSON_NAME]"
checkbox input "true"
type input "HAM309 - [PERSON_NAME] - [STREET_ADDRESS]"
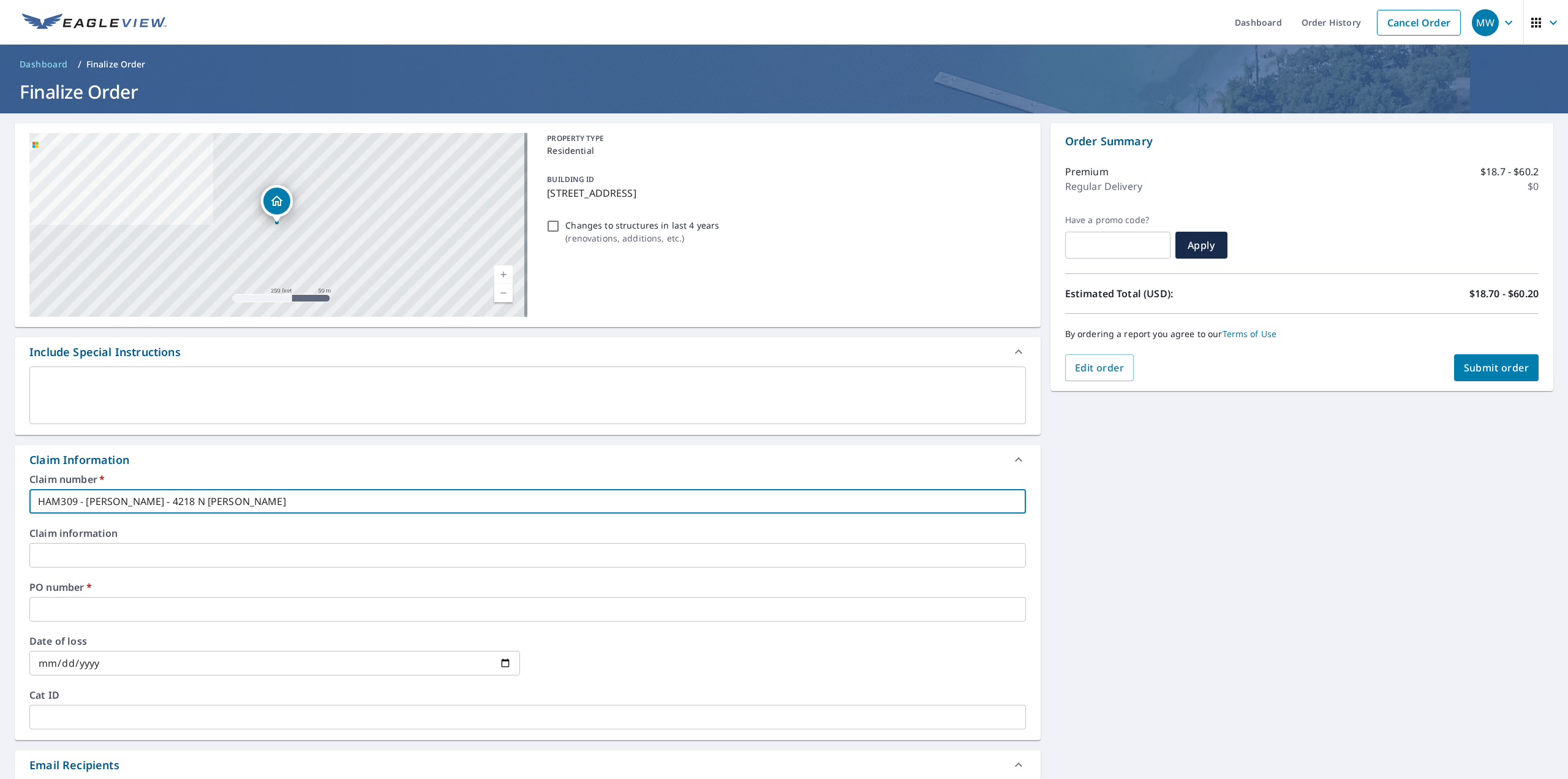
checkbox input "true"
drag, startPoint x: 309, startPoint y: 500, endPoint x: 1, endPoint y: 495, distance: 308.0
click at [1, 495] on div "[STREET_ADDRESS] Aerial Road A standard road map Aerial A detailed look from ab…" at bounding box center [784, 563] width 1568 height 899
type input "HAM309 - [PERSON_NAME] - [STREET_ADDRESS]"
click at [80, 601] on input "text" at bounding box center [528, 609] width 997 height 24
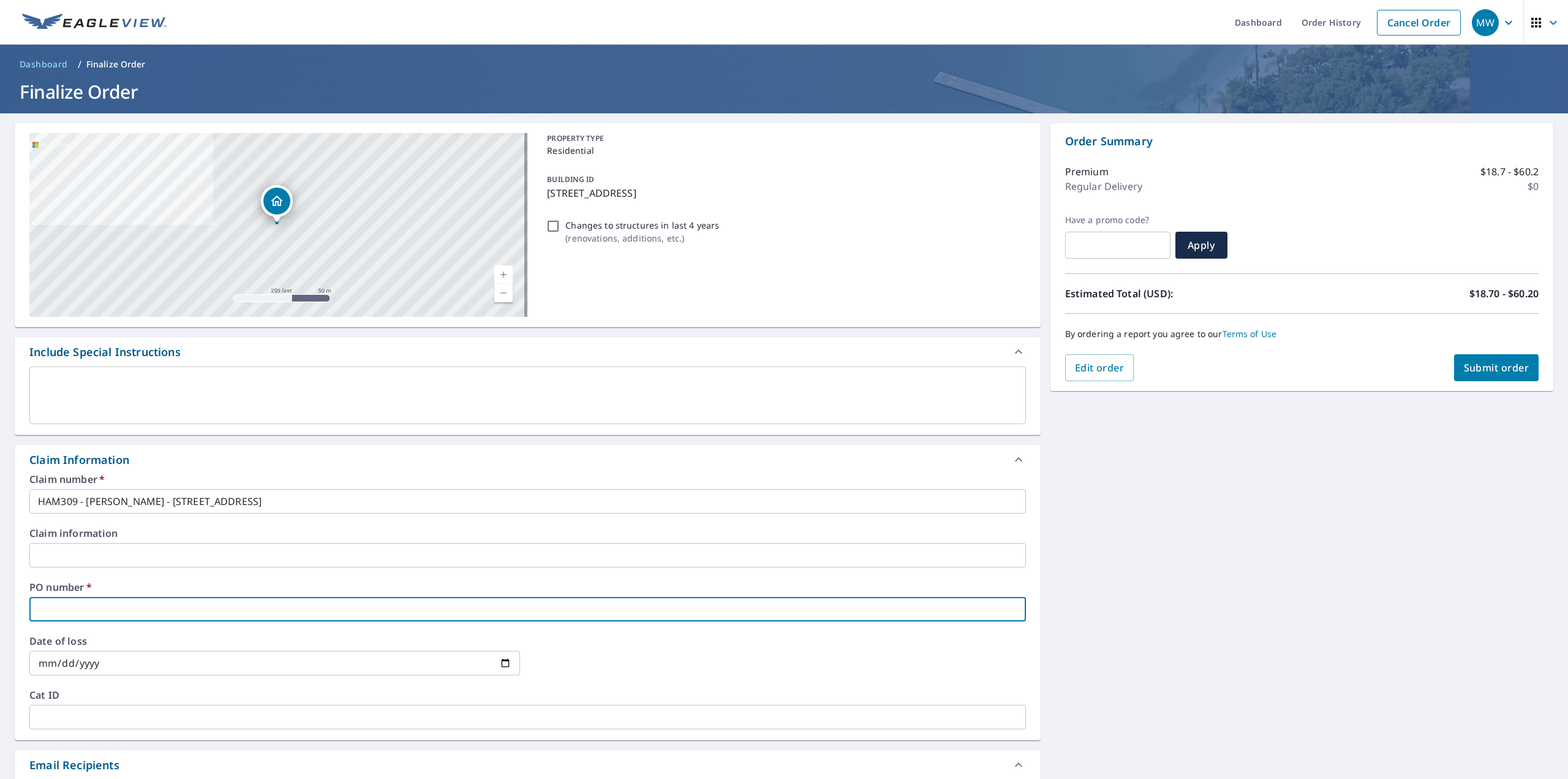
paste input "HAM309 - [PERSON_NAME] - [STREET_ADDRESS]"
type input "HAM309 - [PERSON_NAME] - [STREET_ADDRESS]"
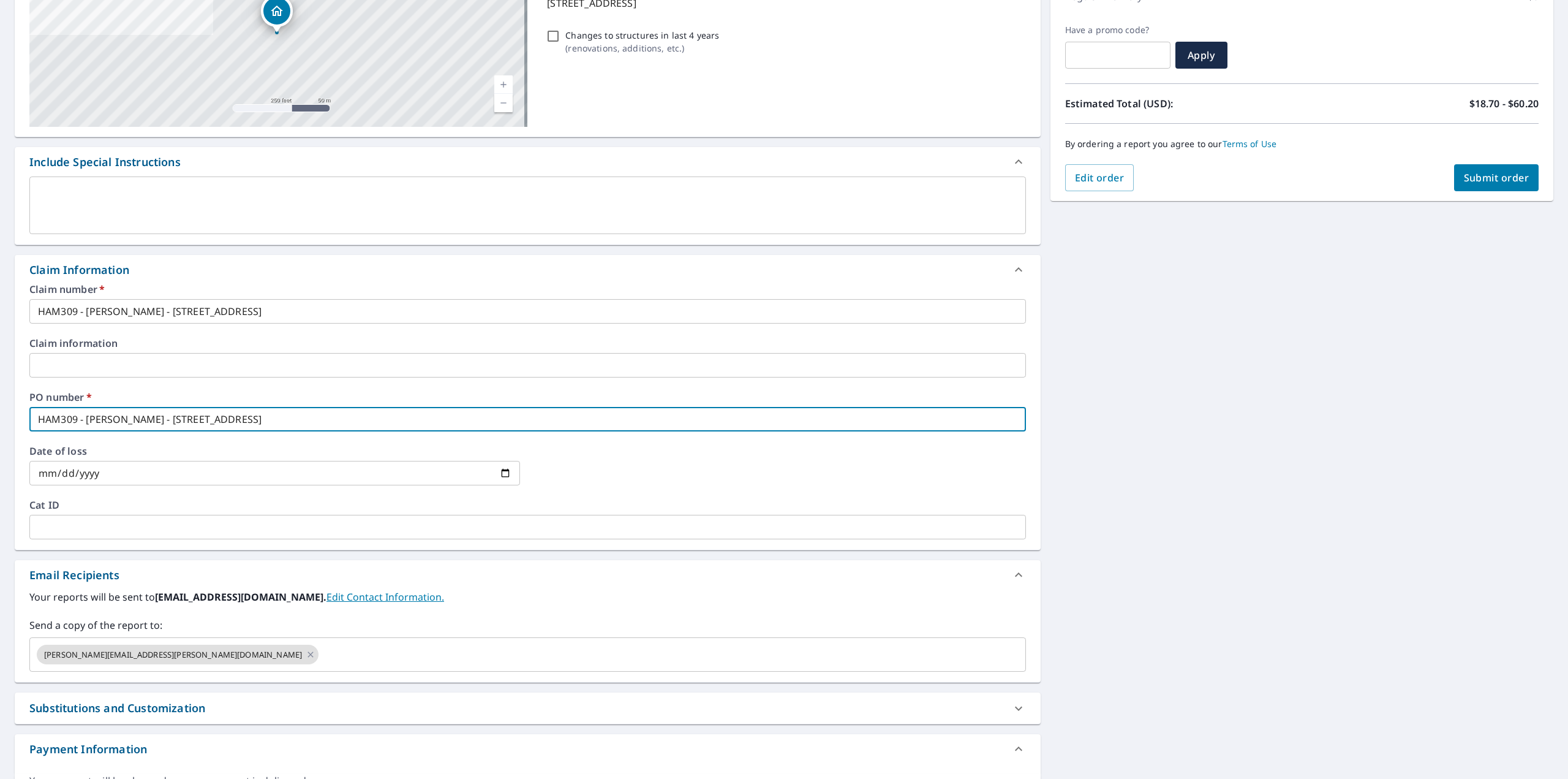
scroll to position [245, 0]
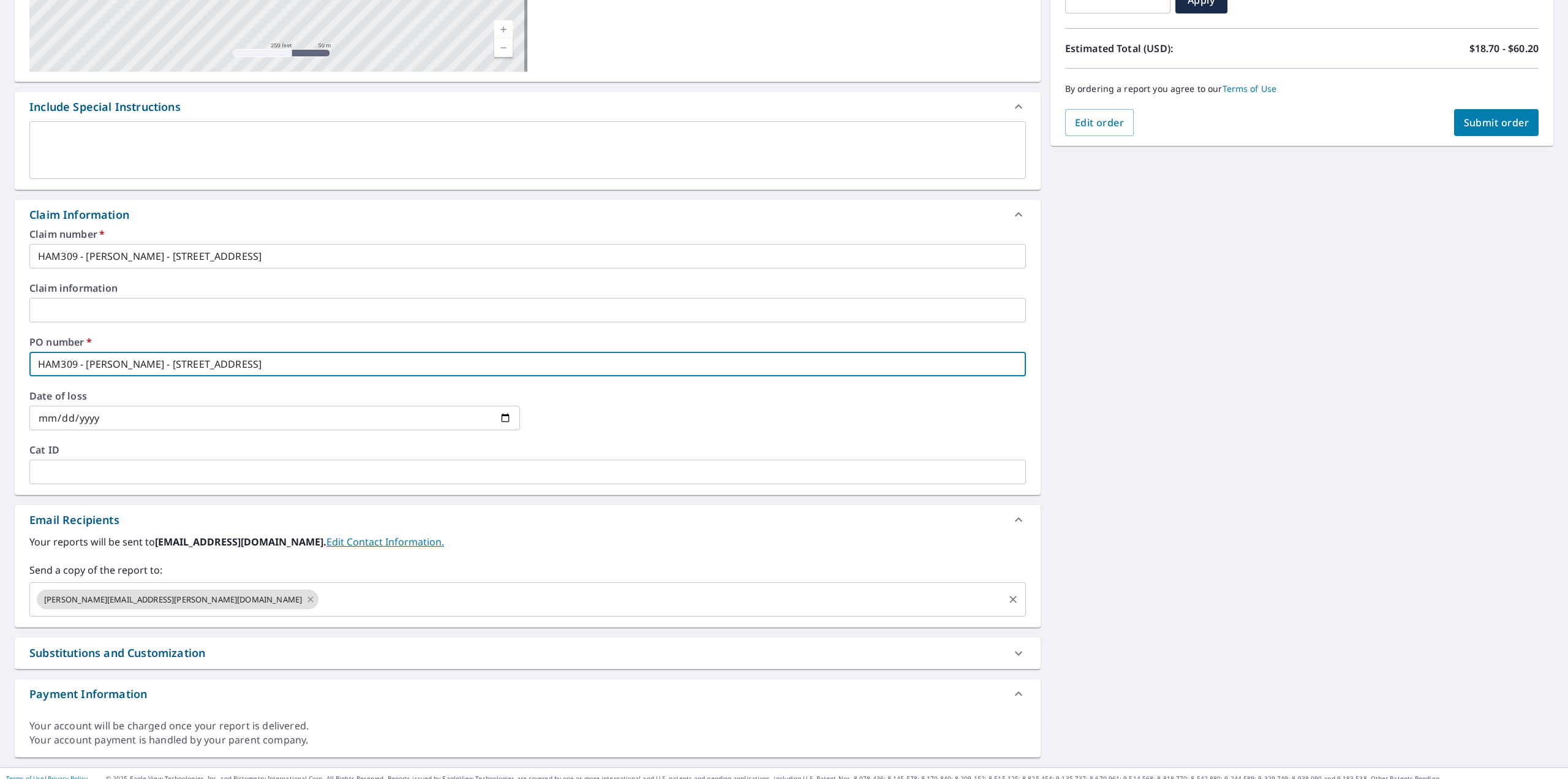
click at [306, 600] on icon at bounding box center [310, 599] width 10 height 13
checkbox input "true"
type input "HAM309 - [PERSON_NAME] - [STREET_ADDRESS]"
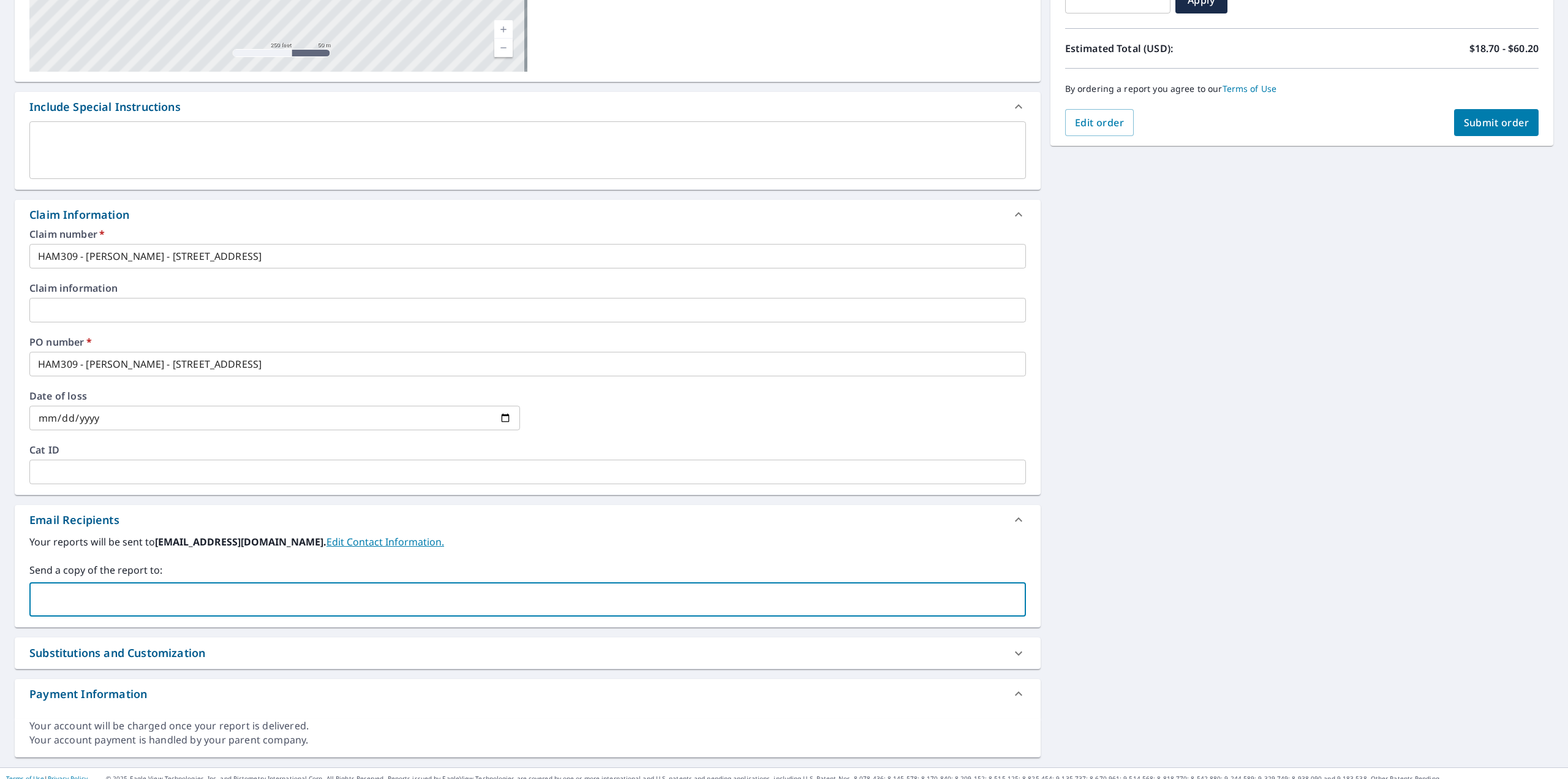
click at [180, 598] on input "text" at bounding box center [518, 599] width 967 height 23
type input "[PERSON_NAME][EMAIL_ADDRESS][PERSON_NAME][DOMAIN_NAME]"
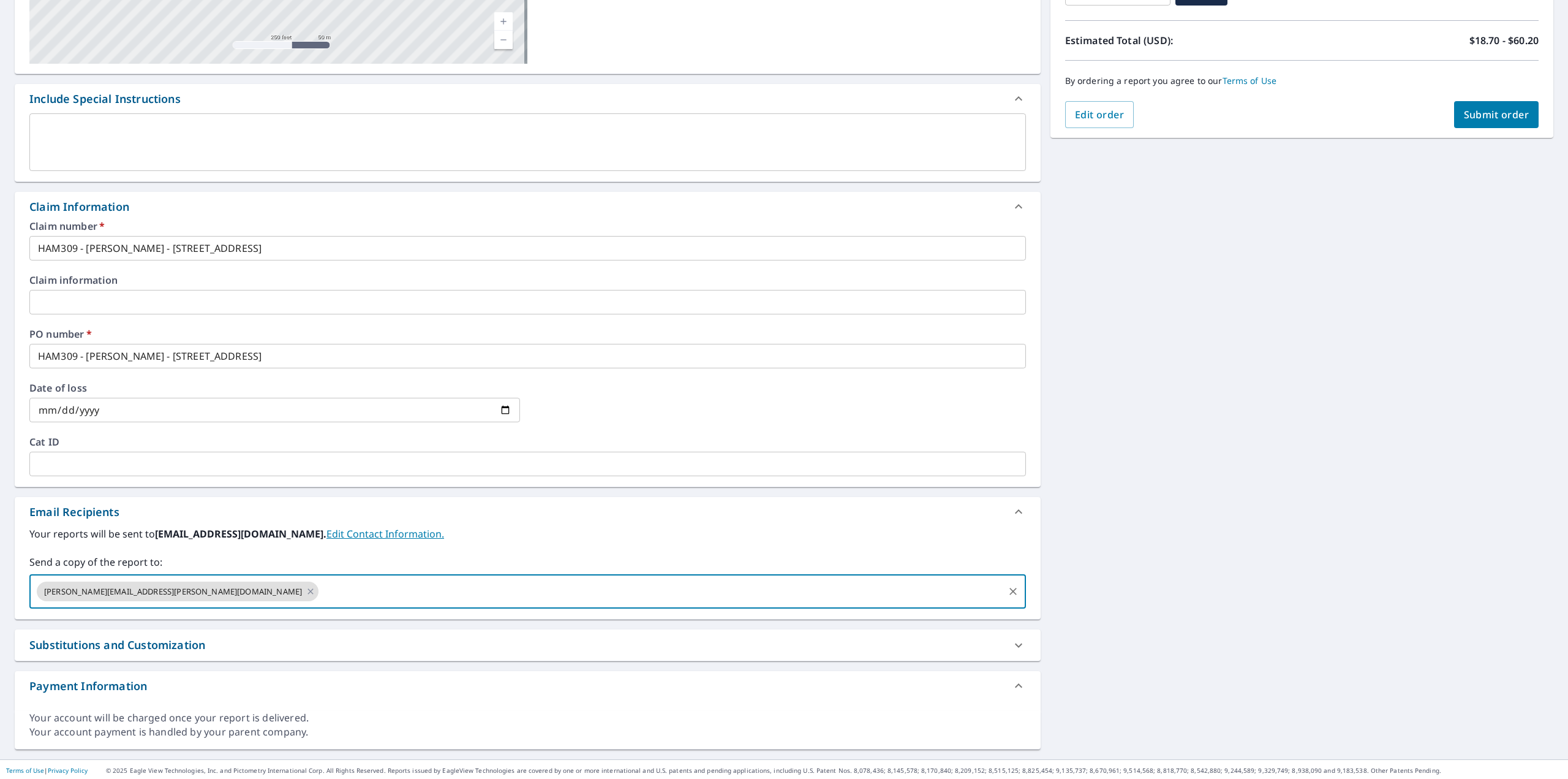
scroll to position [254, 0]
click at [1490, 116] on span "Submit order" at bounding box center [1497, 114] width 65 height 13
checkbox input "true"
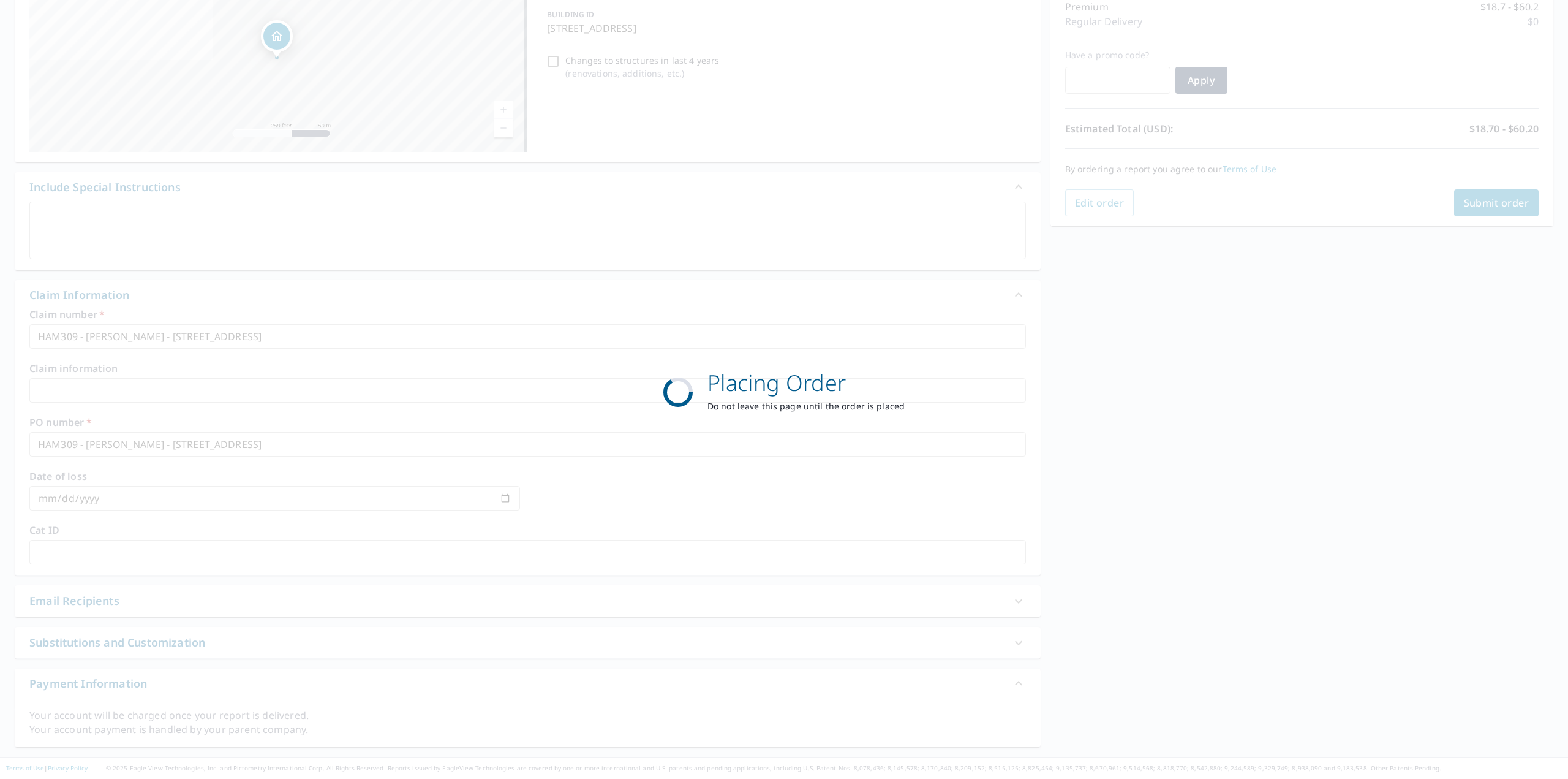
scroll to position [163, 0]
